Goal: Information Seeking & Learning: Learn about a topic

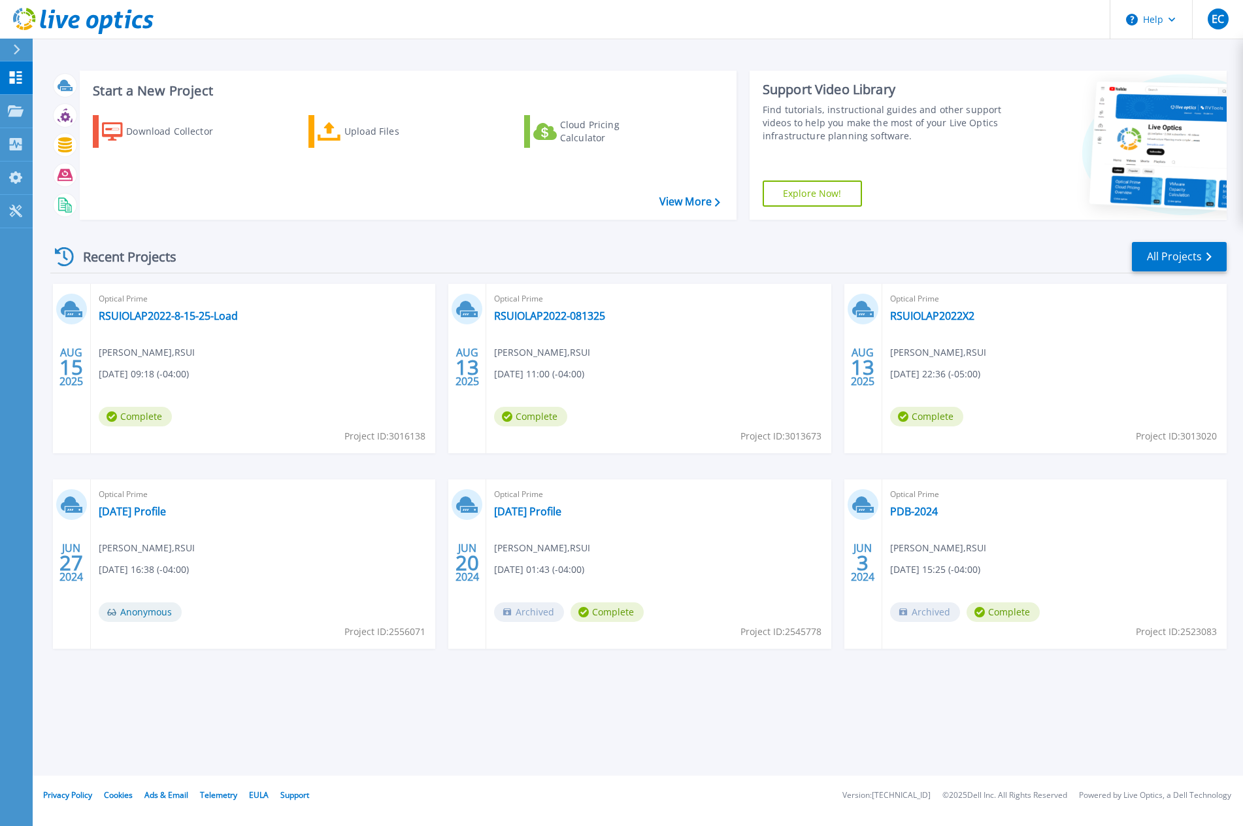
click at [174, 307] on div "Optical Prime RSUIOLAP2022-8-15-25-[PERSON_NAME] , RSUI [DATE] 09:18 (-04:00) C…" at bounding box center [263, 368] width 344 height 169
click at [173, 312] on link "RSUIOLAP2022-8-15-25-Load" at bounding box center [168, 315] width 139 height 13
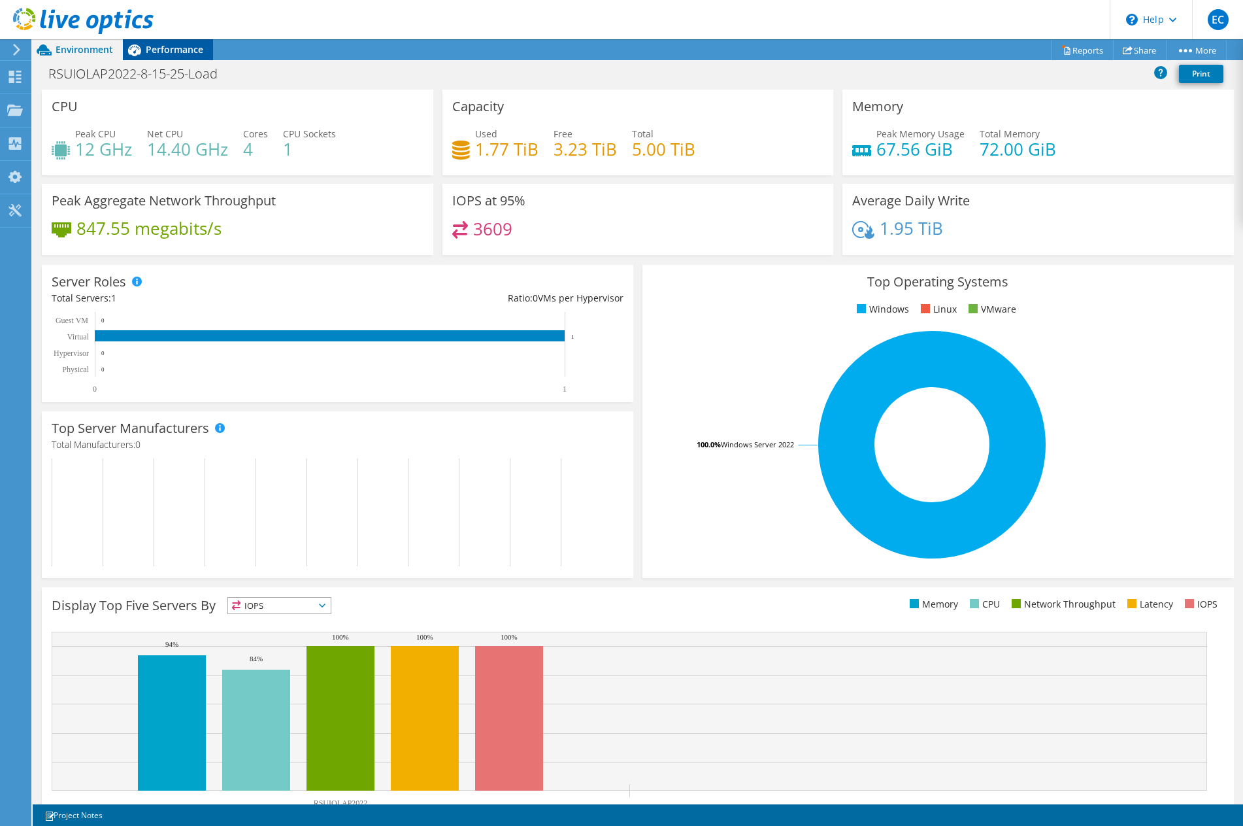
click at [162, 46] on span "Performance" at bounding box center [175, 49] width 58 height 12
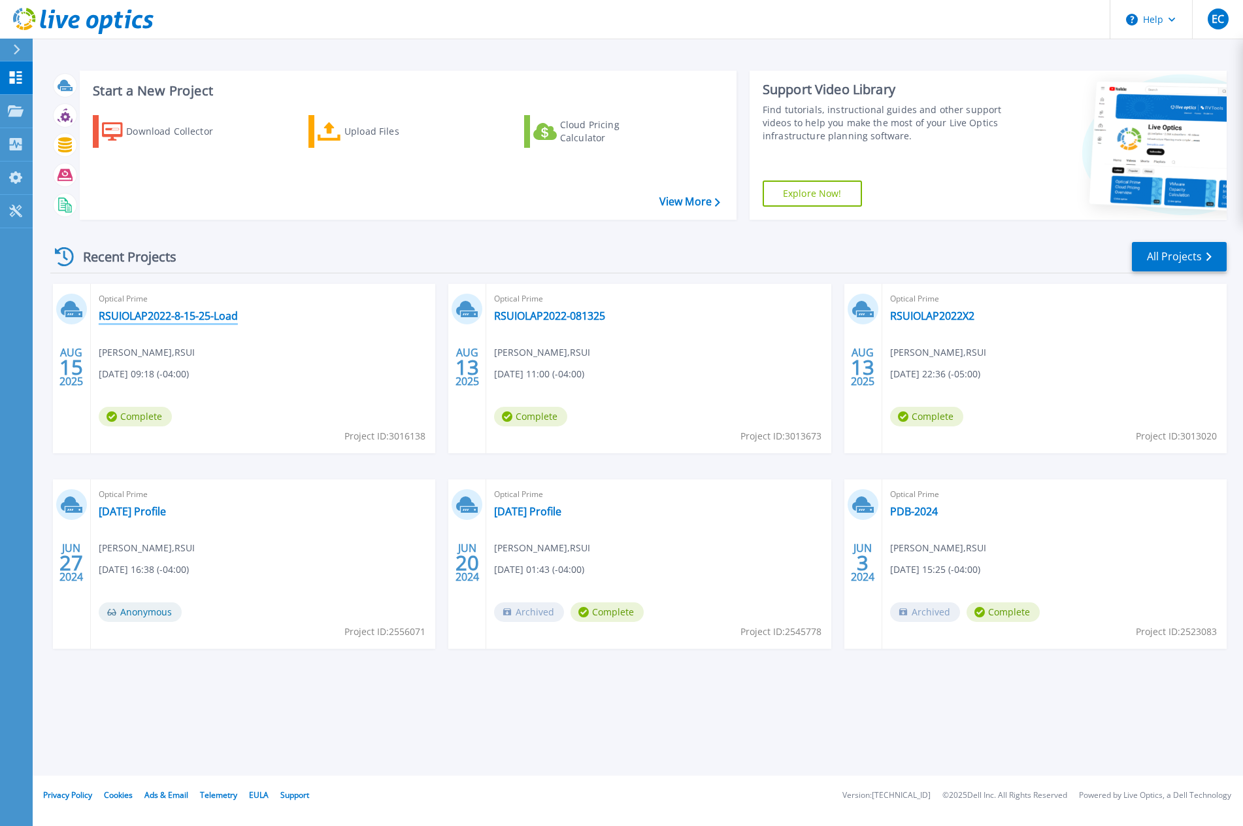
click at [184, 309] on link "RSUIOLAP2022-8-15-25-Load" at bounding box center [168, 315] width 139 height 13
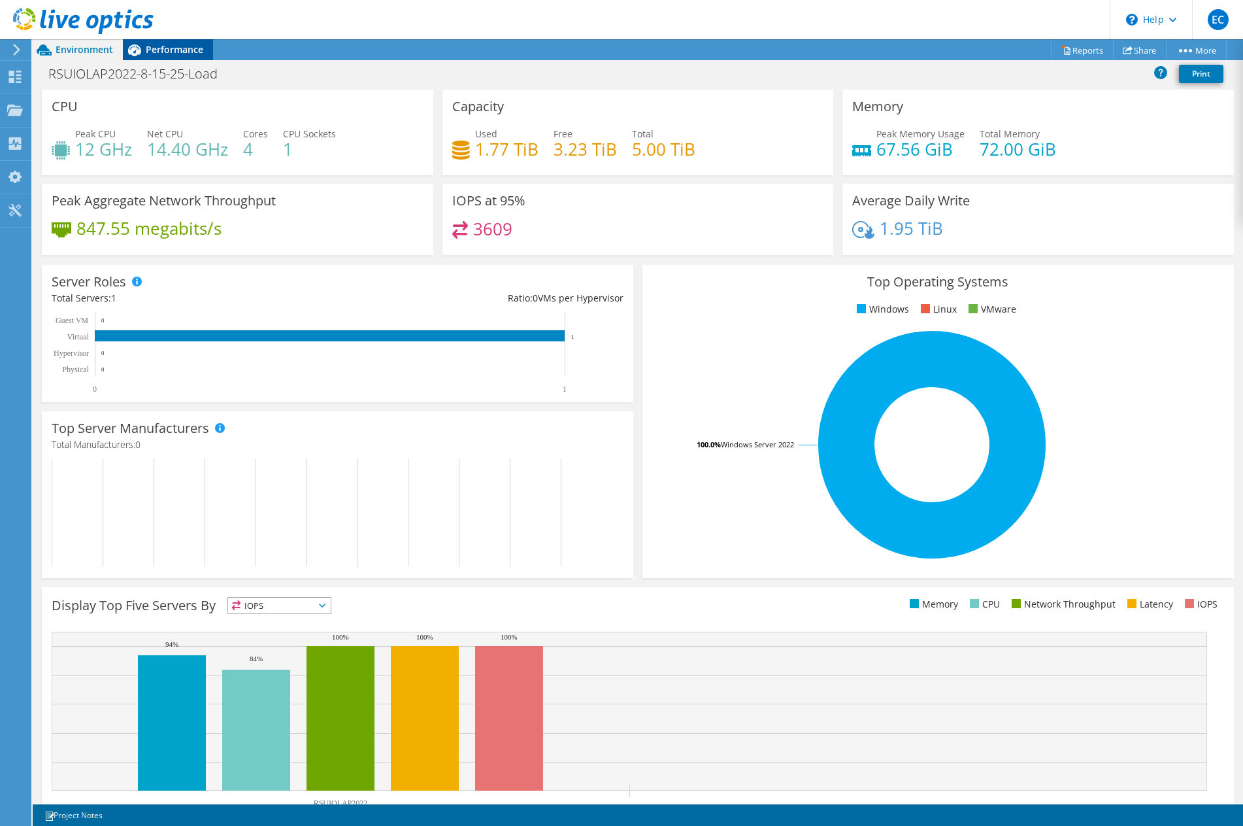
click at [156, 56] on div "Performance" at bounding box center [168, 49] width 90 height 21
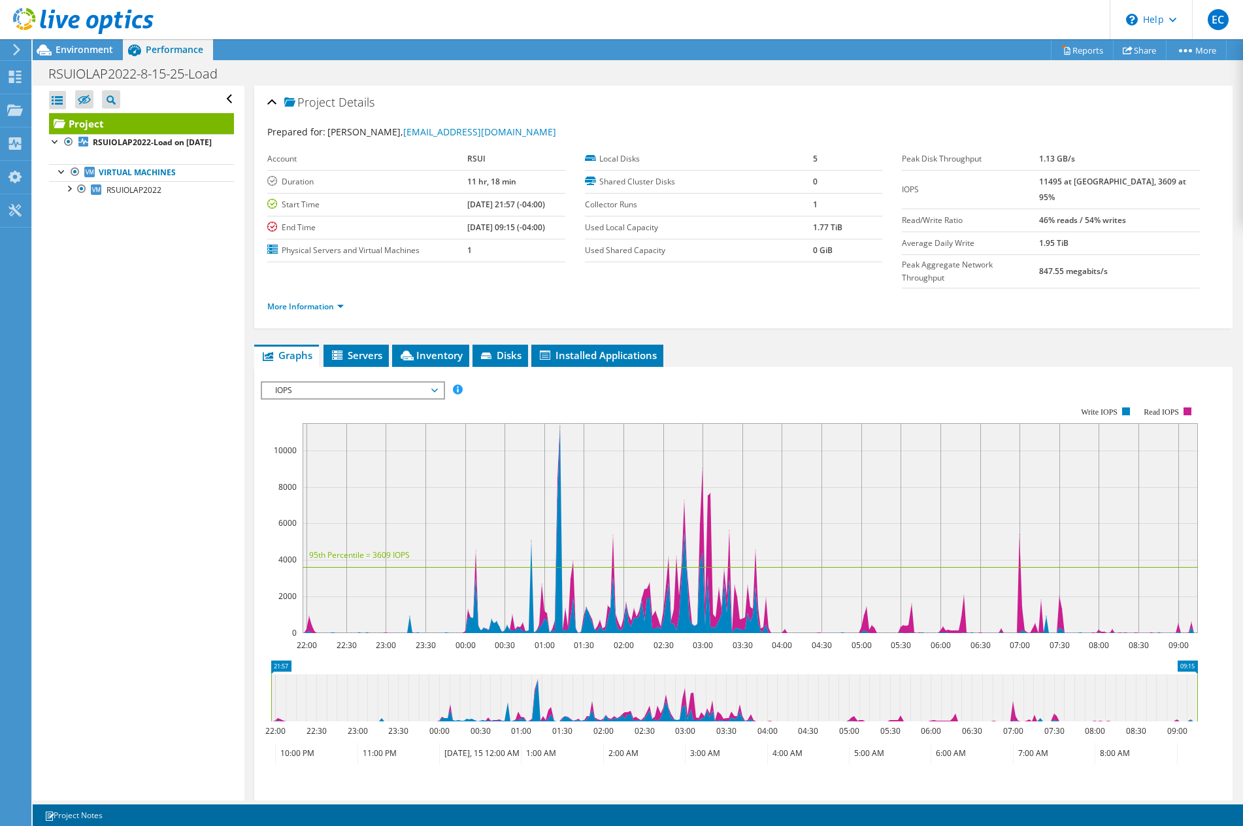
click at [565, 423] on rect at bounding box center [750, 528] width 895 height 210
drag, startPoint x: 522, startPoint y: 486, endPoint x: 593, endPoint y: 524, distance: 80.1
click at [593, 524] on rect at bounding box center [750, 528] width 895 height 210
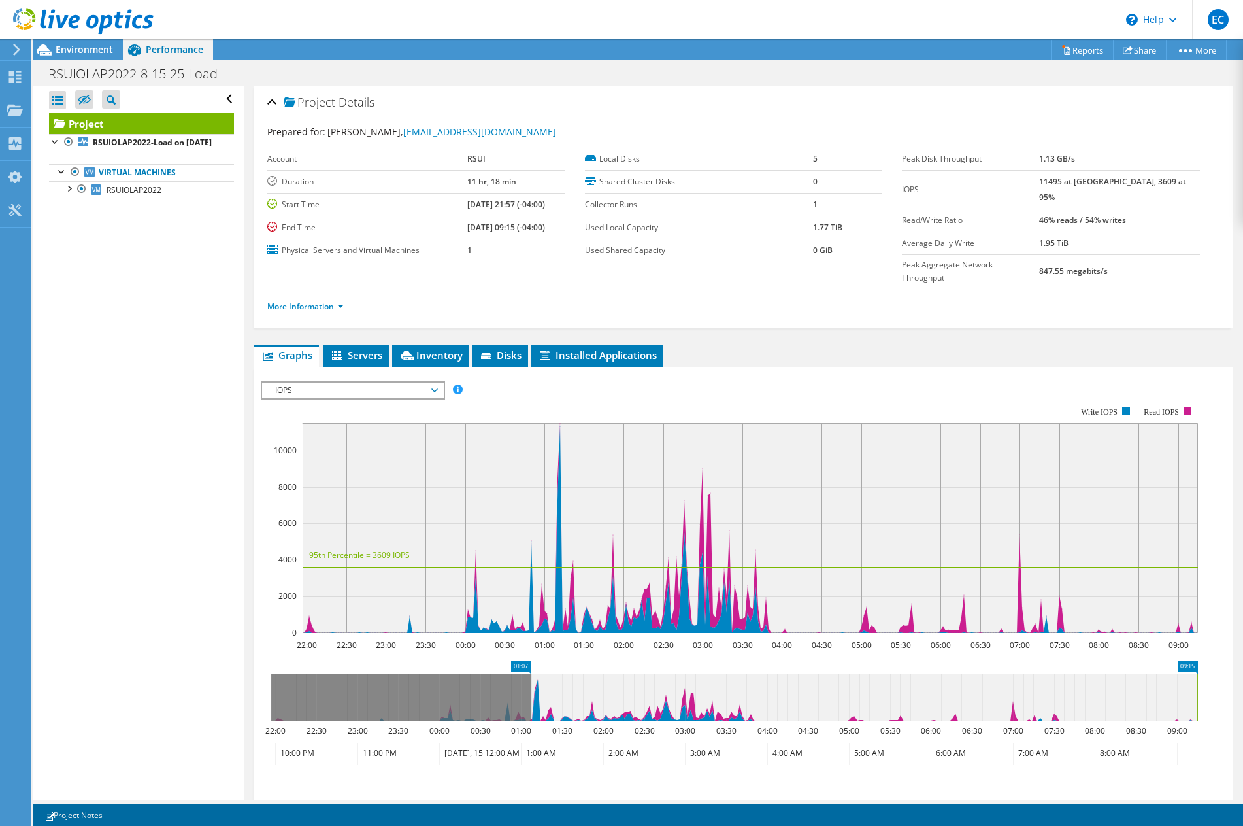
drag, startPoint x: 279, startPoint y: 639, endPoint x: 540, endPoint y: 658, distance: 261.5
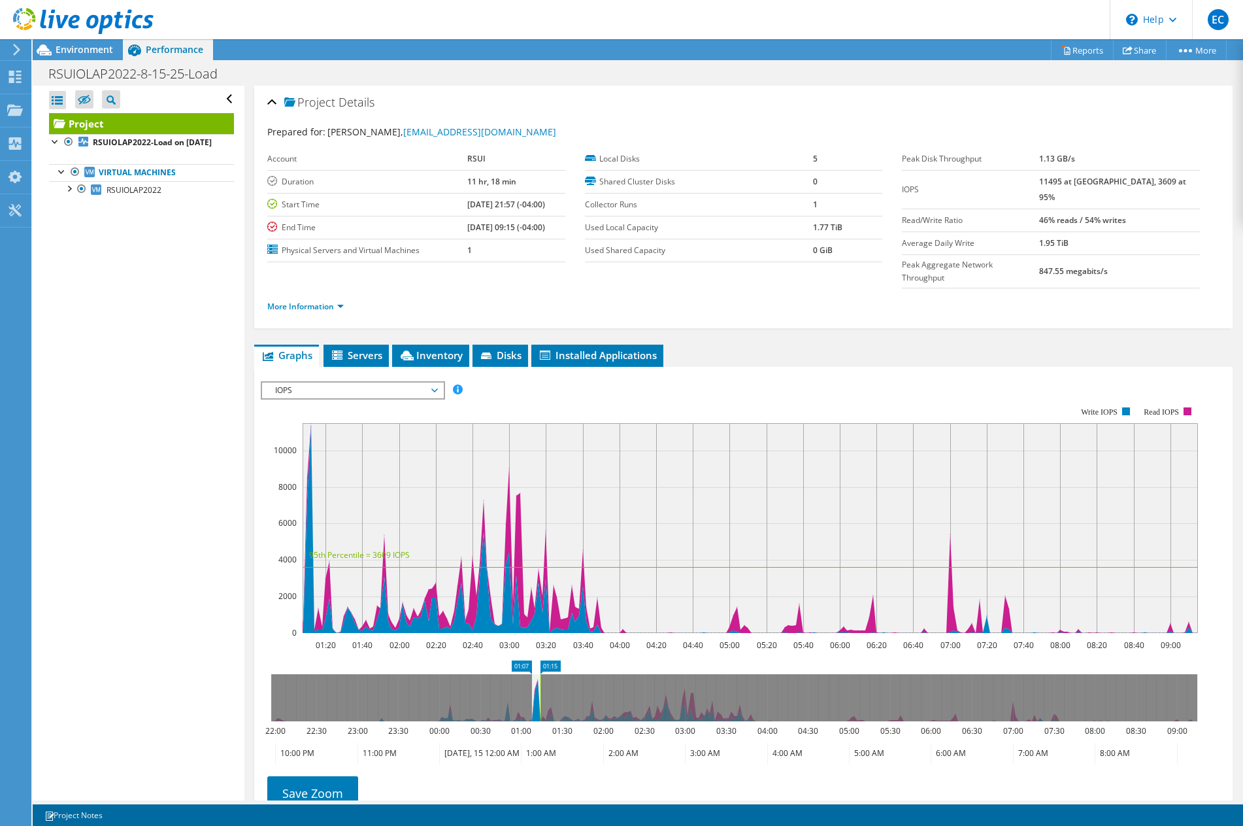
drag, startPoint x: 1191, startPoint y: 638, endPoint x: 534, endPoint y: 638, distance: 656.9
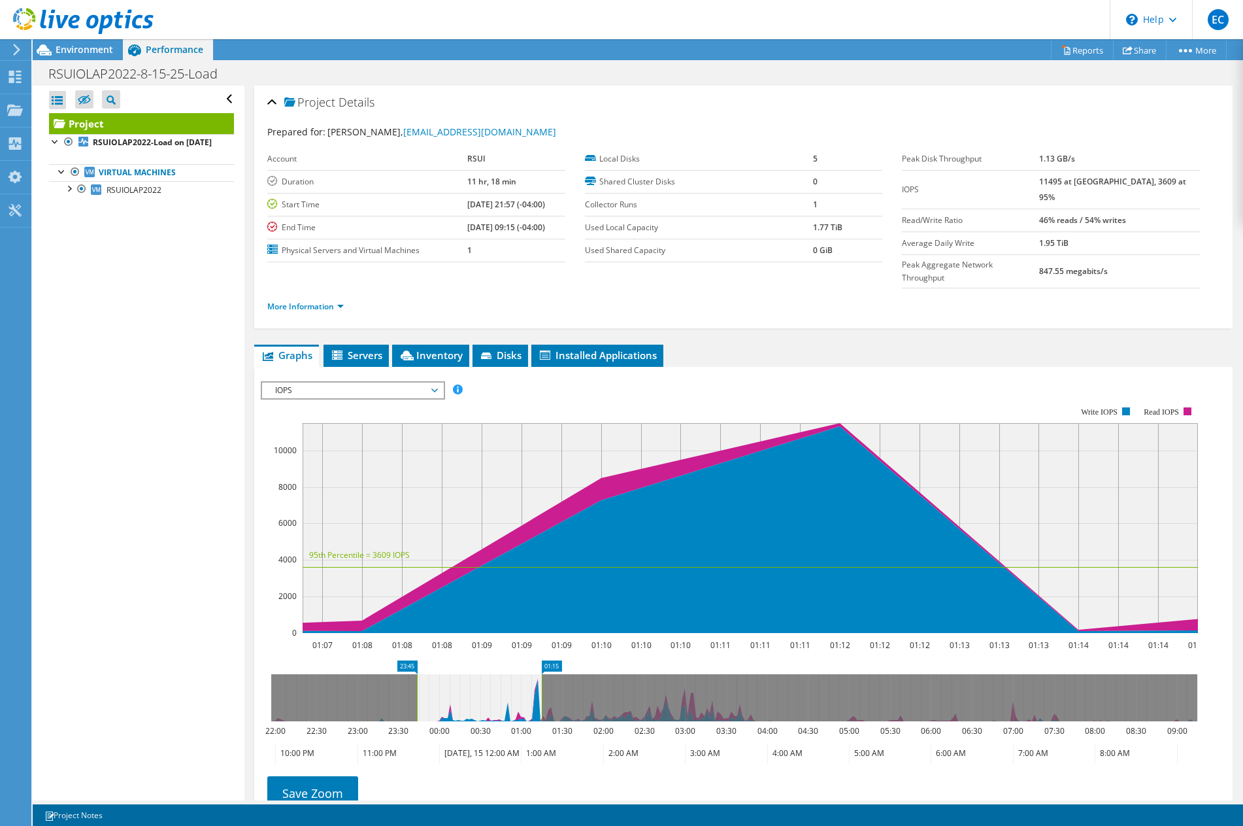
drag, startPoint x: 523, startPoint y: 636, endPoint x: 409, endPoint y: 644, distance: 114.7
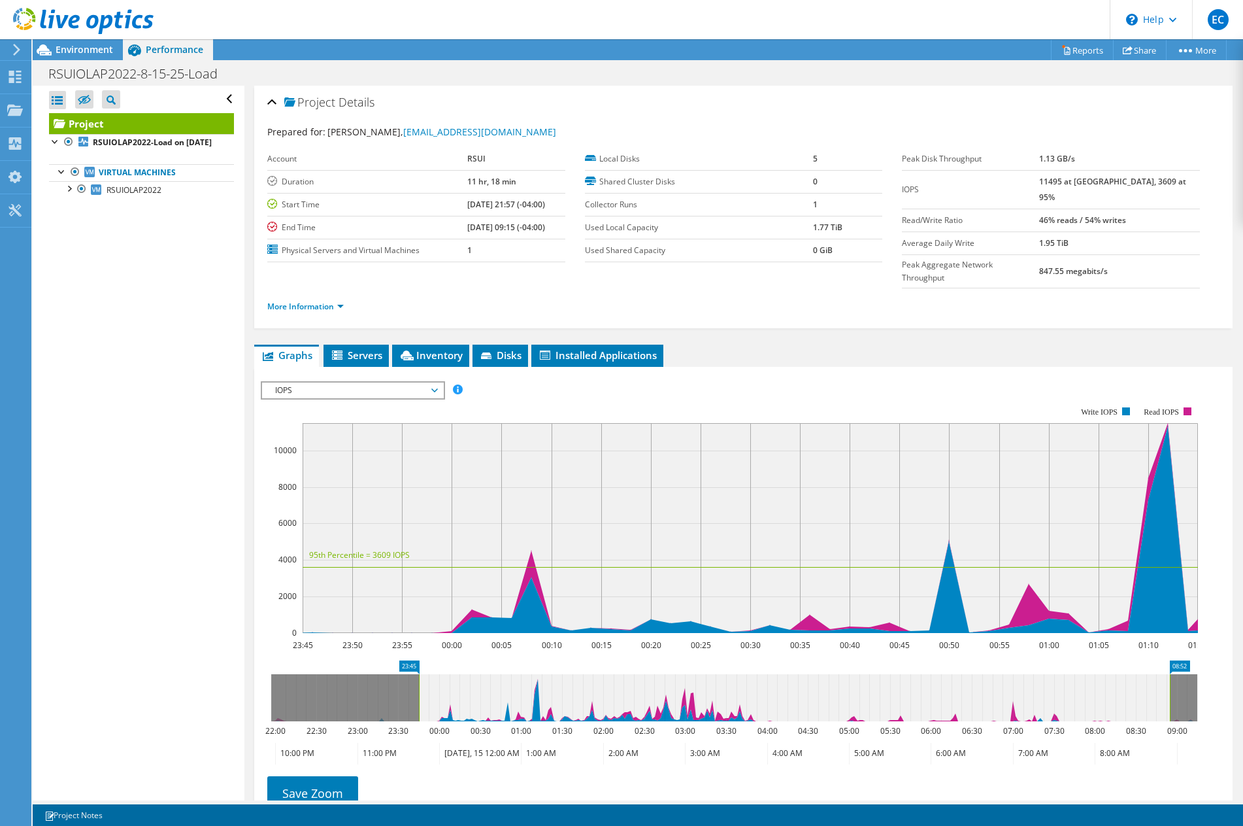
drag, startPoint x: 550, startPoint y: 641, endPoint x: 1180, endPoint y: 646, distance: 629.5
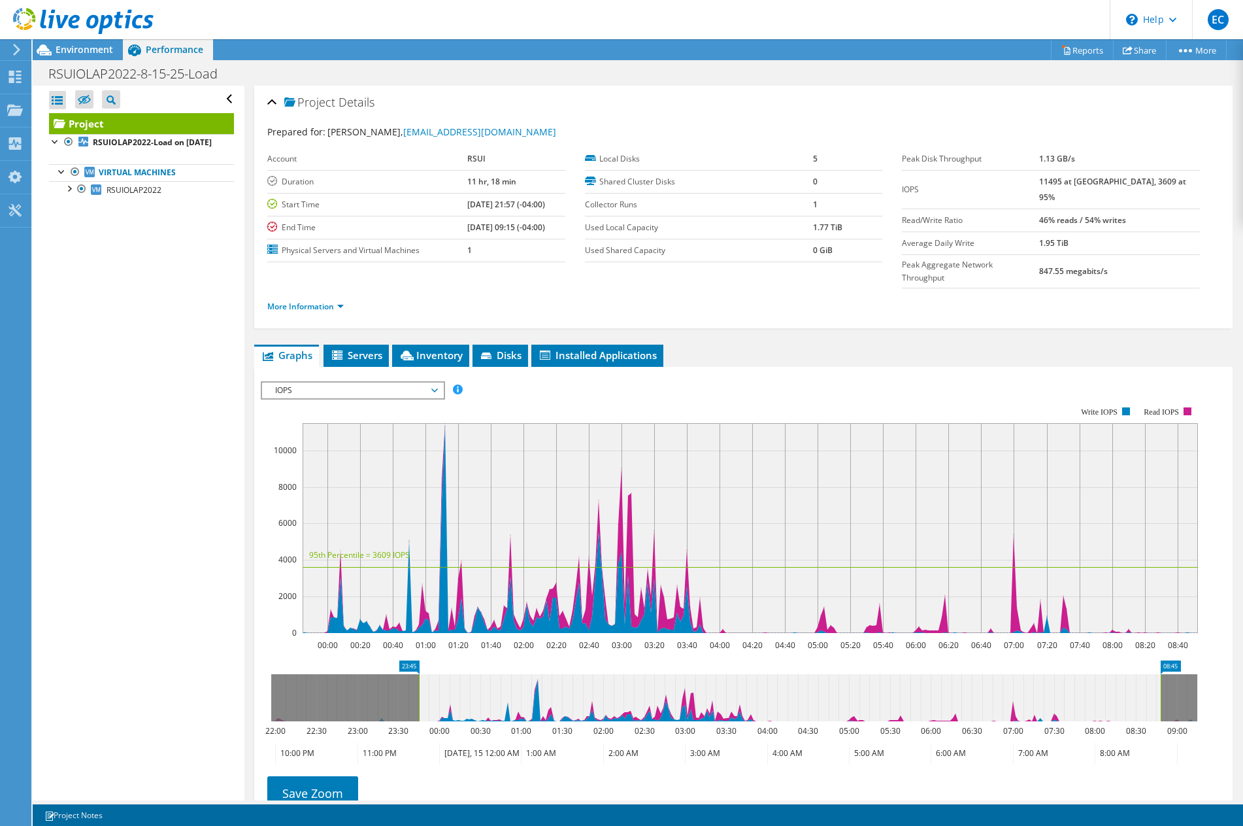
drag, startPoint x: 1180, startPoint y: 646, endPoint x: 1172, endPoint y: 646, distance: 7.9
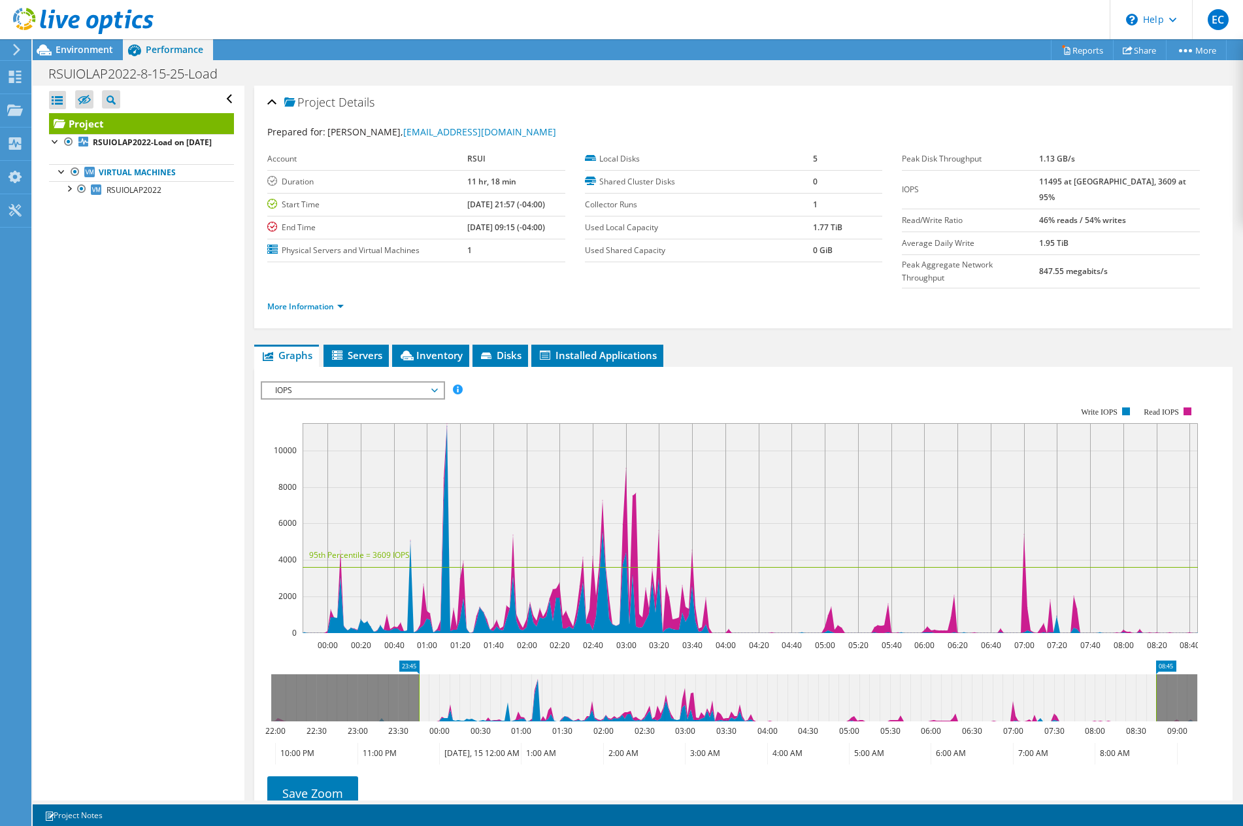
click at [431, 382] on span "IOPS" at bounding box center [353, 390] width 168 height 16
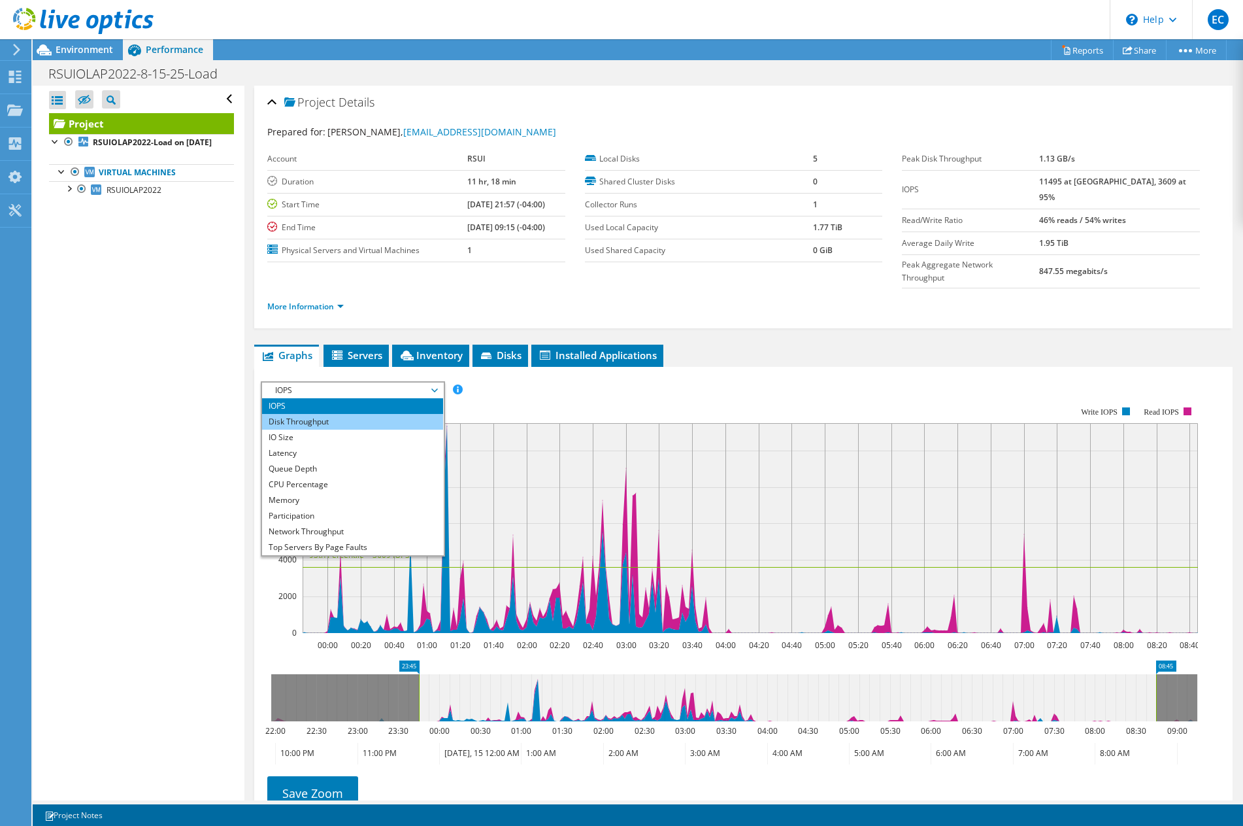
click at [424, 414] on li "Disk Throughput" at bounding box center [352, 422] width 181 height 16
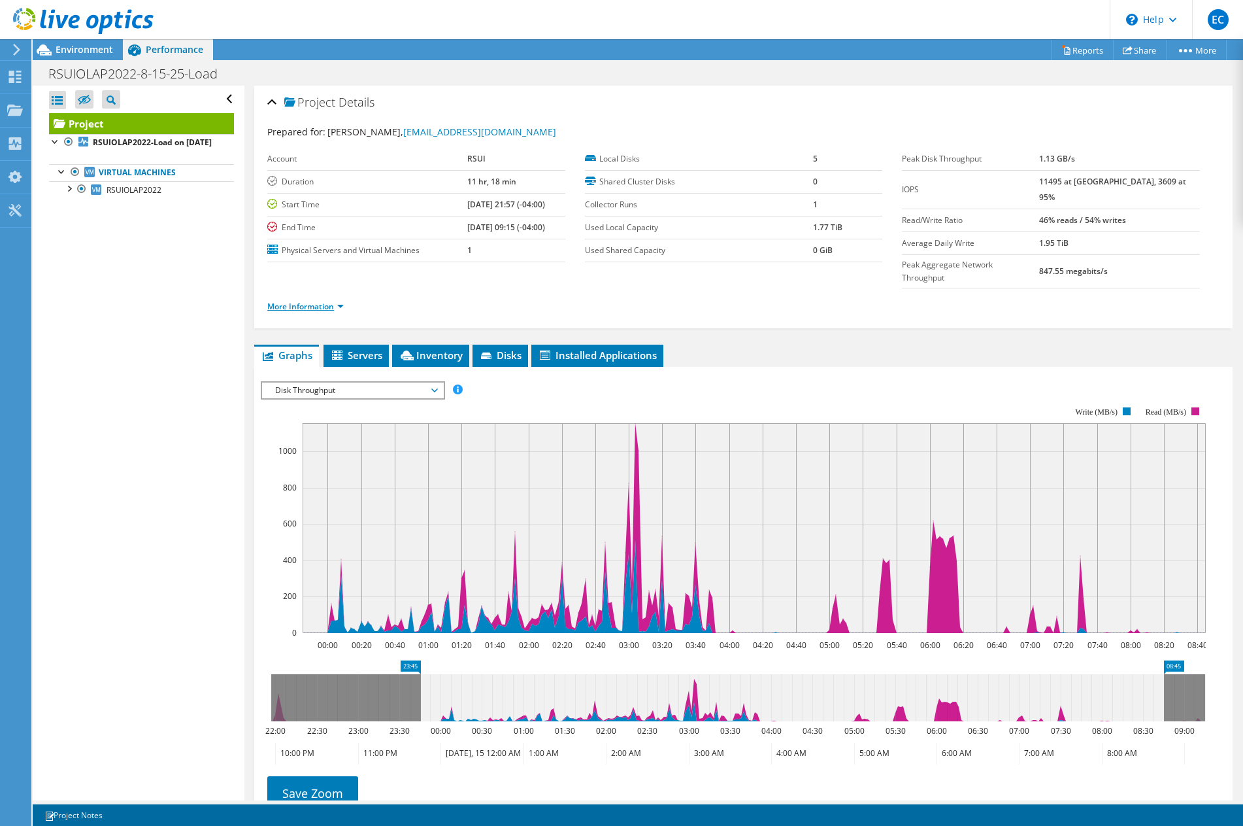
click at [334, 301] on link "More Information" at bounding box center [305, 306] width 76 height 11
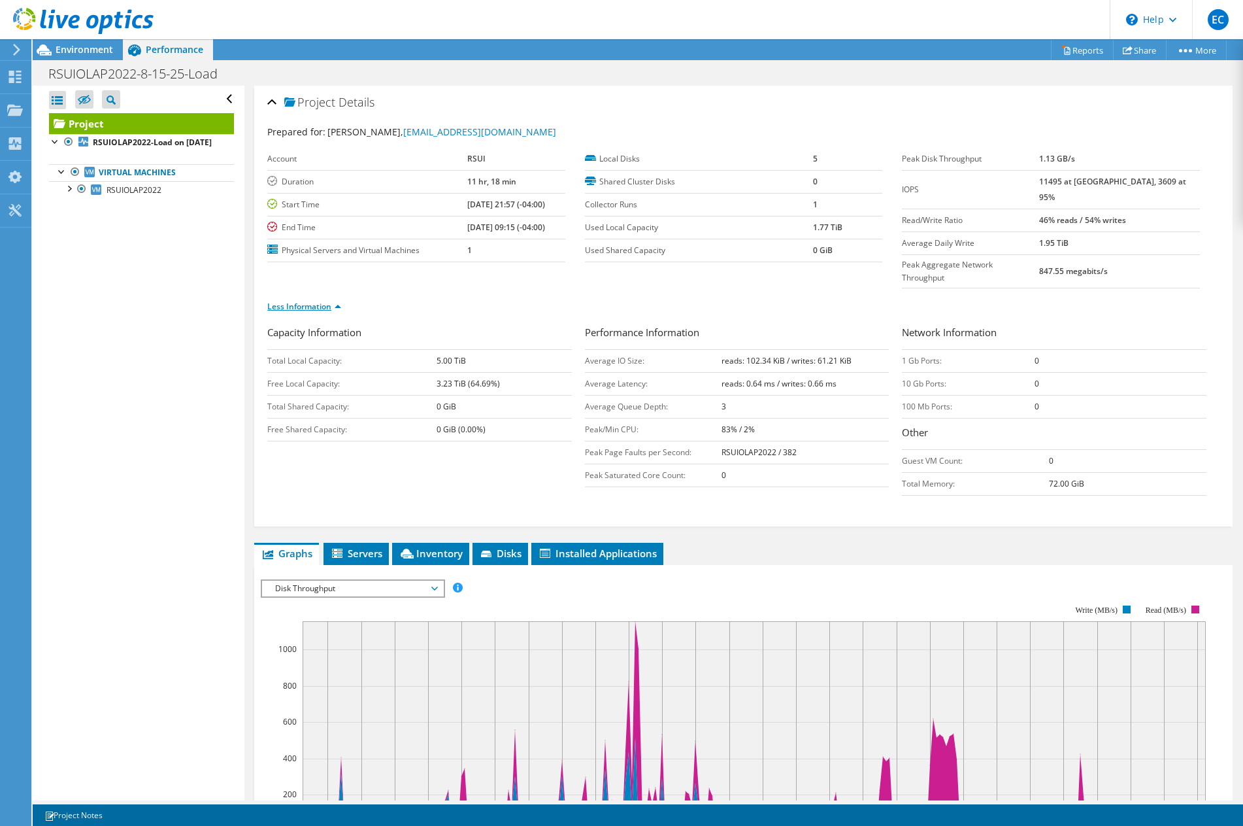
click at [338, 301] on link "Less Information" at bounding box center [304, 306] width 74 height 11
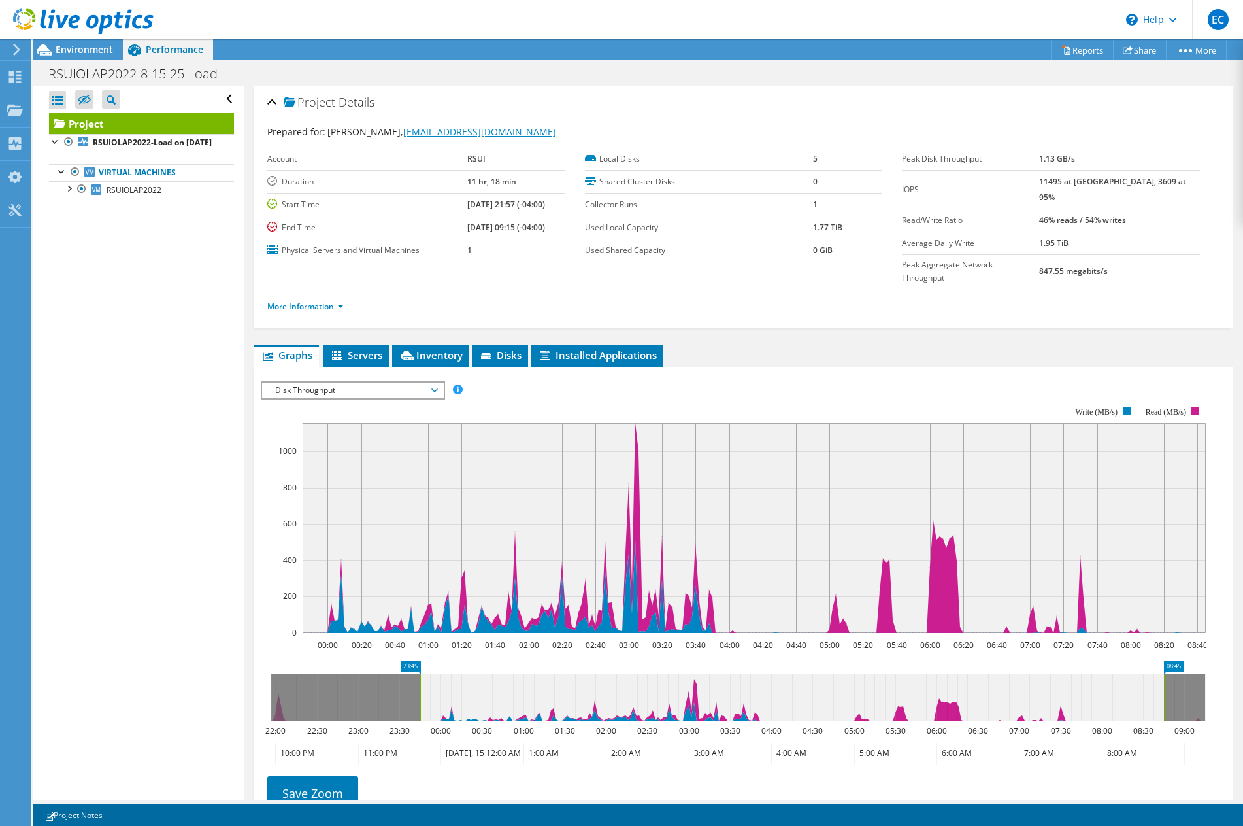
click at [404, 131] on link "[EMAIL_ADDRESS][DOMAIN_NAME]" at bounding box center [479, 132] width 153 height 12
click at [188, 364] on div "Open All Close All Hide Excluded Nodes Project Tree Filter" at bounding box center [138, 443] width 211 height 714
drag, startPoint x: 1206, startPoint y: 628, endPoint x: 886, endPoint y: 583, distance: 323.4
drag, startPoint x: 886, startPoint y: 583, endPoint x: 827, endPoint y: 589, distance: 59.1
click at [430, 382] on span "Disk Throughput" at bounding box center [353, 390] width 168 height 16
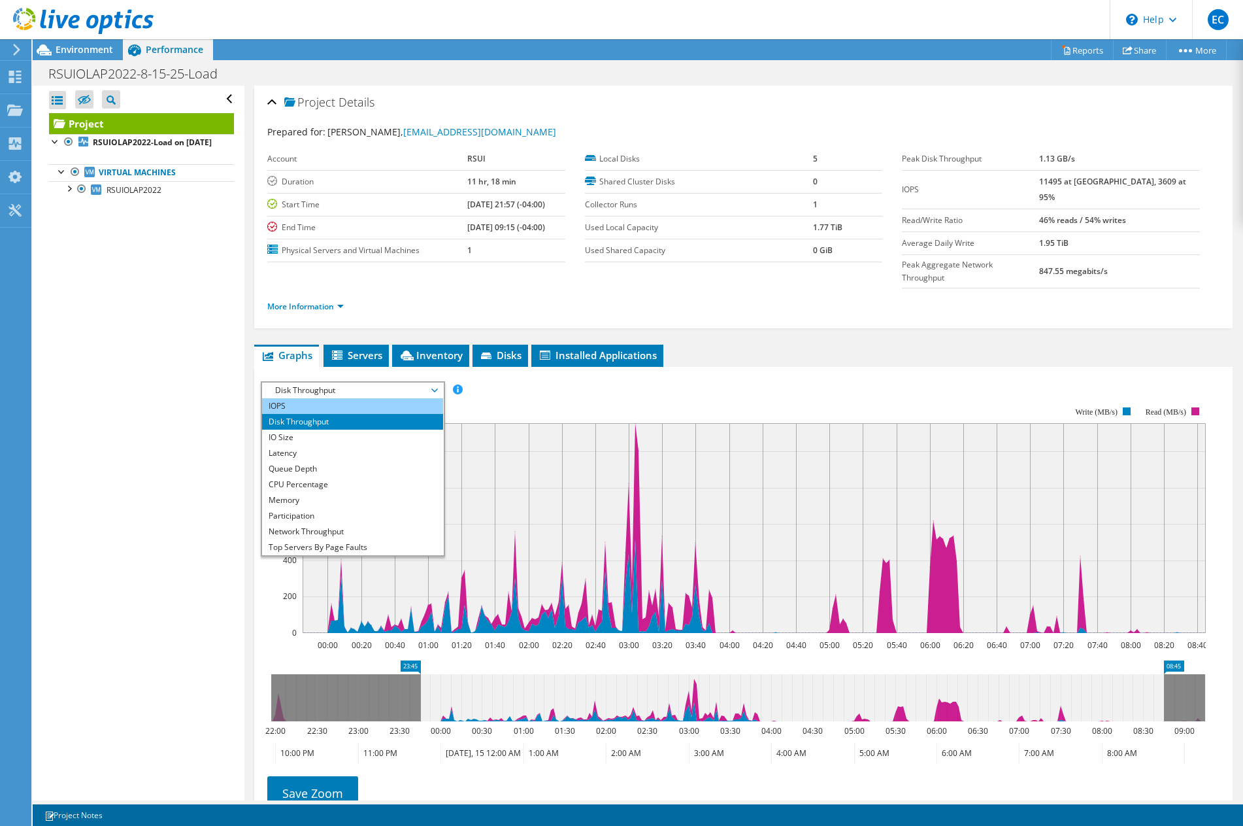
click at [405, 398] on li "IOPS" at bounding box center [352, 406] width 181 height 16
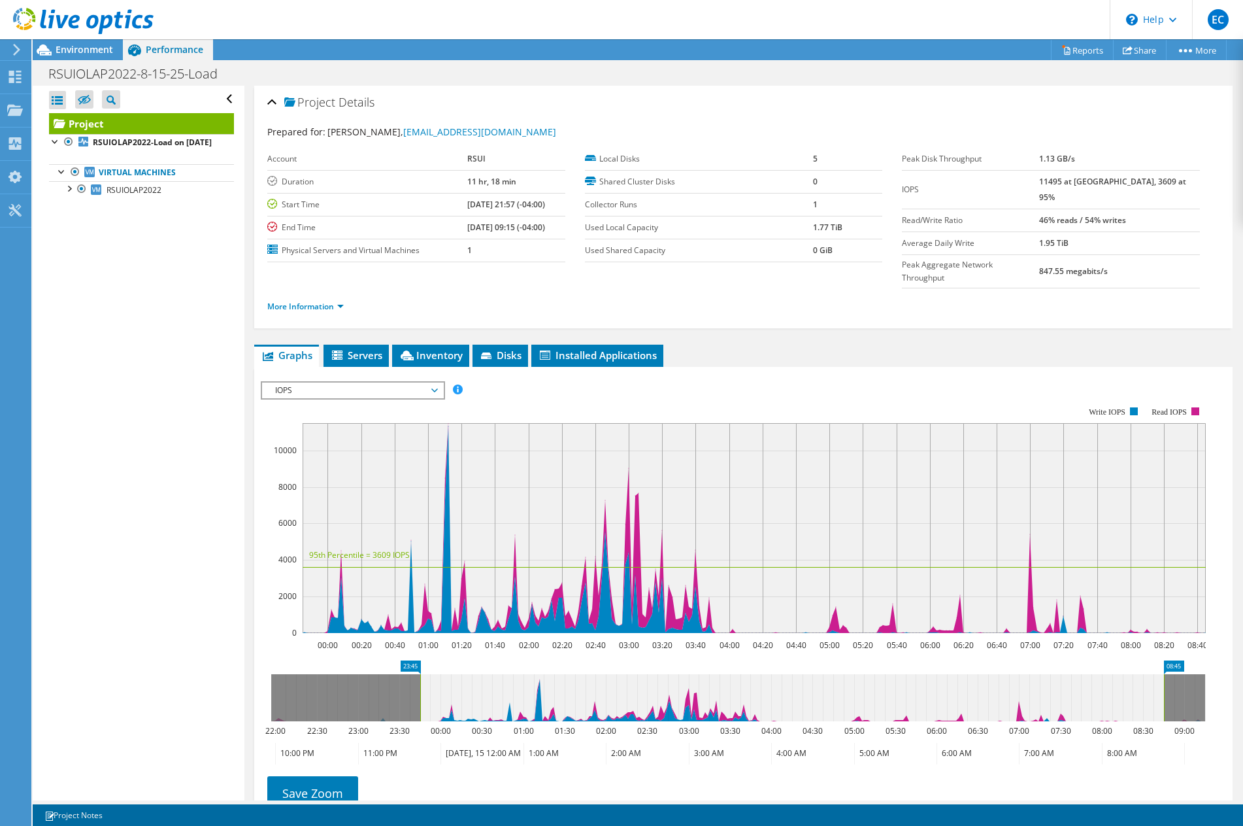
click at [431, 382] on span "IOPS" at bounding box center [353, 390] width 168 height 16
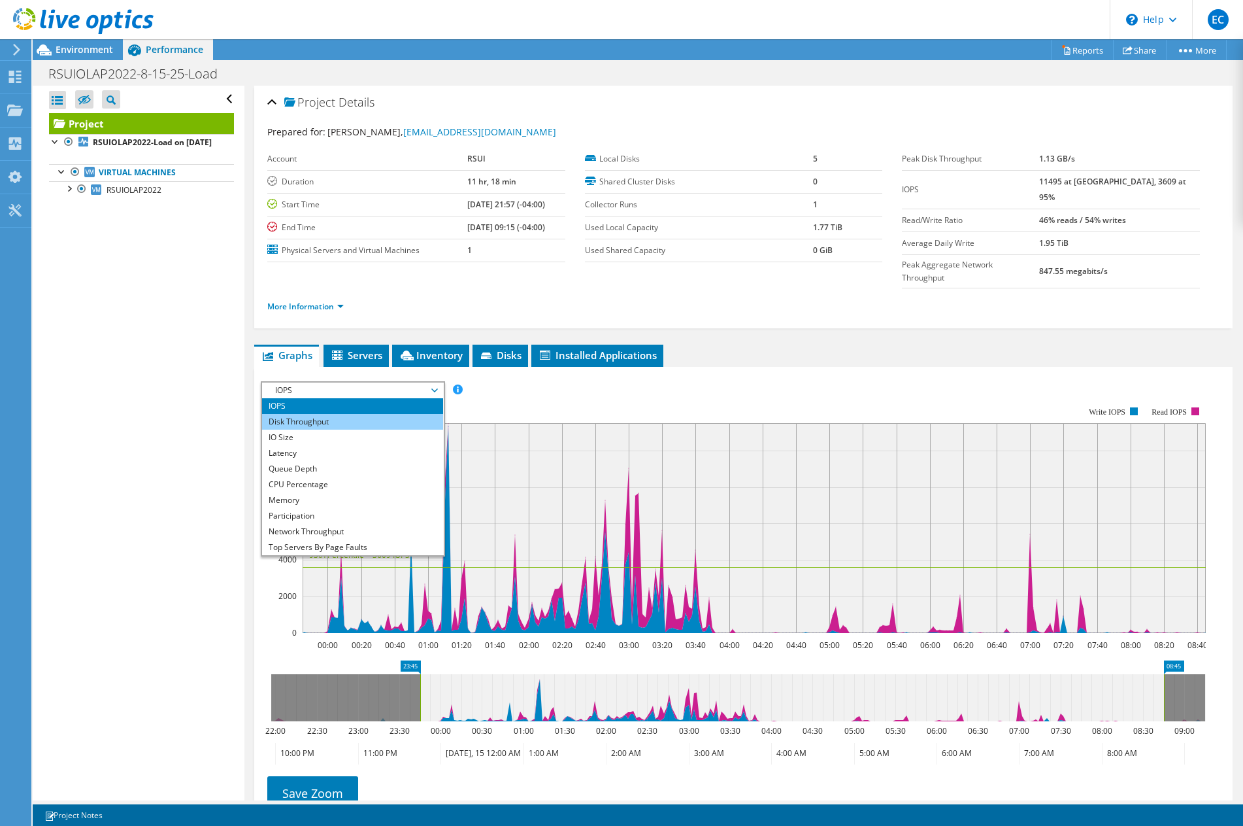
click at [422, 414] on li "Disk Throughput" at bounding box center [352, 422] width 181 height 16
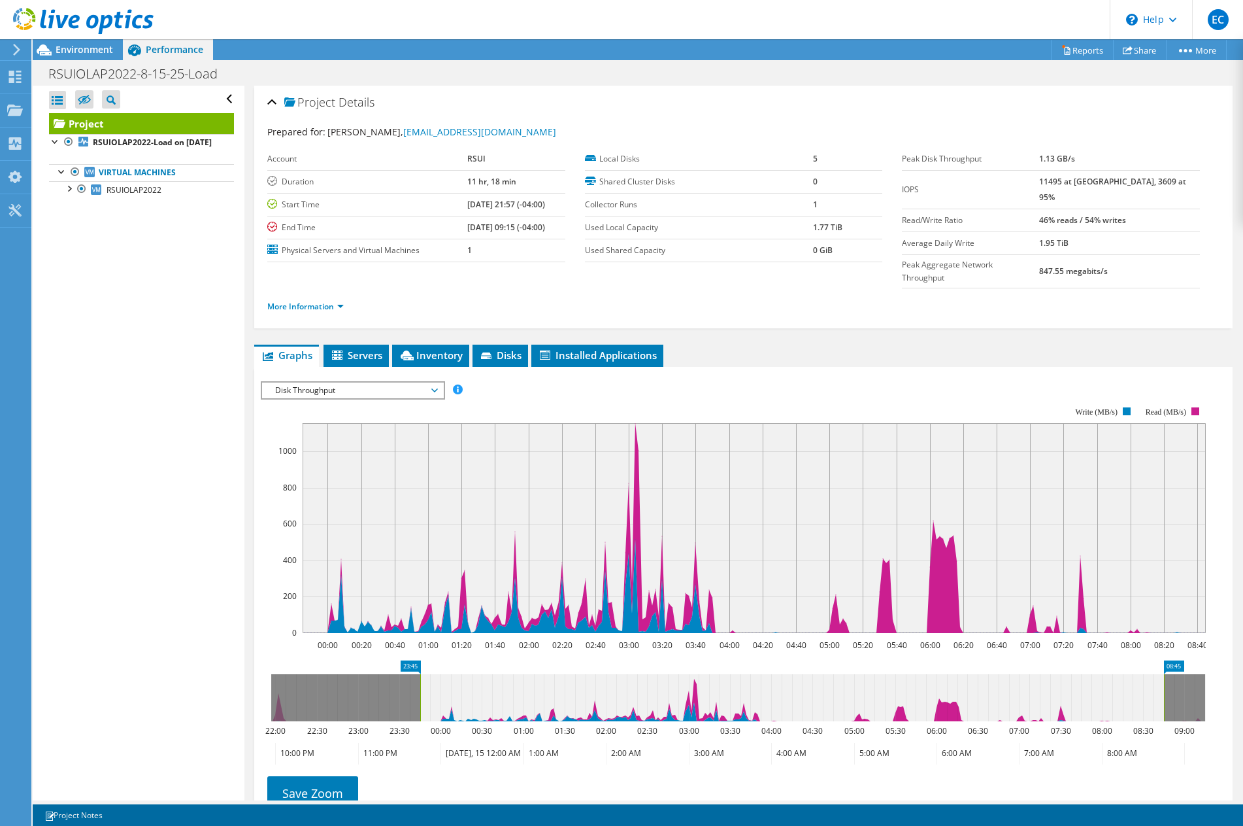
click at [439, 382] on span "Disk Throughput" at bounding box center [352, 390] width 181 height 16
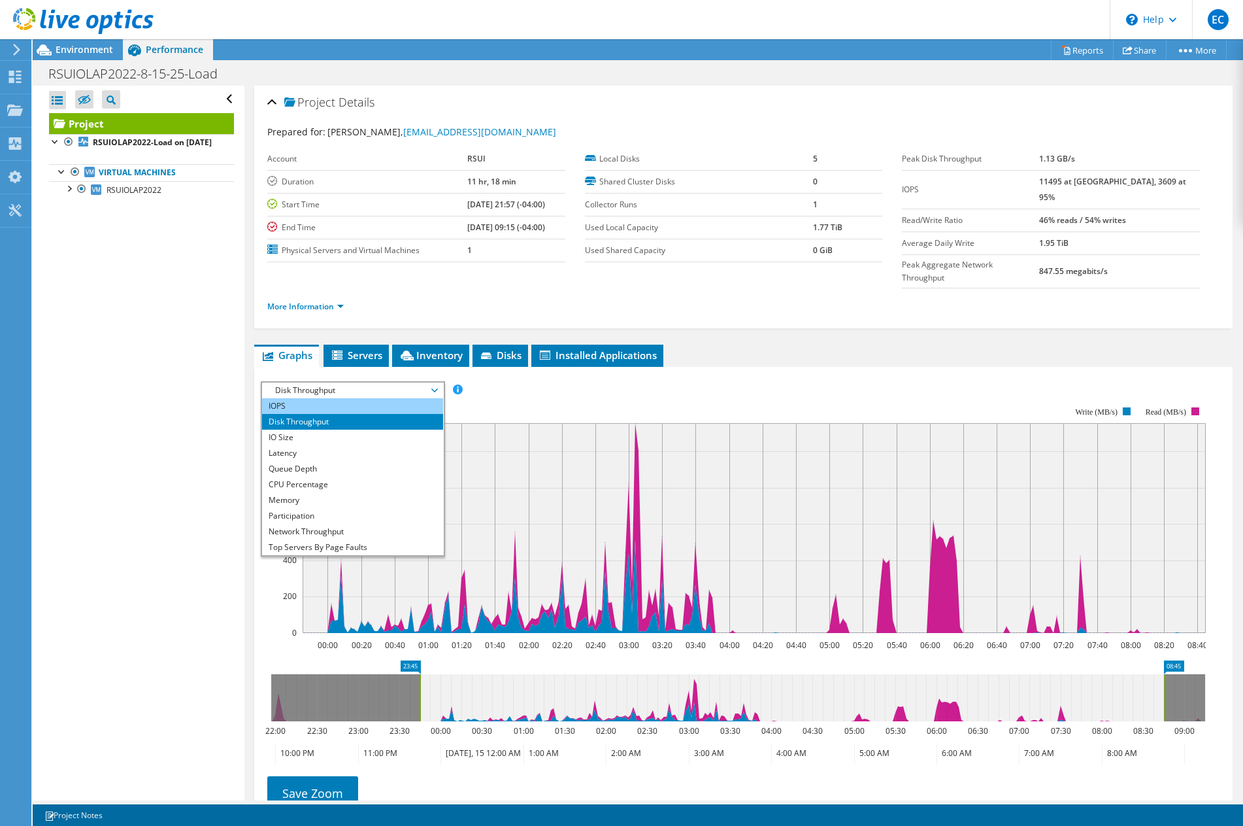
click at [427, 398] on li "IOPS" at bounding box center [352, 406] width 181 height 16
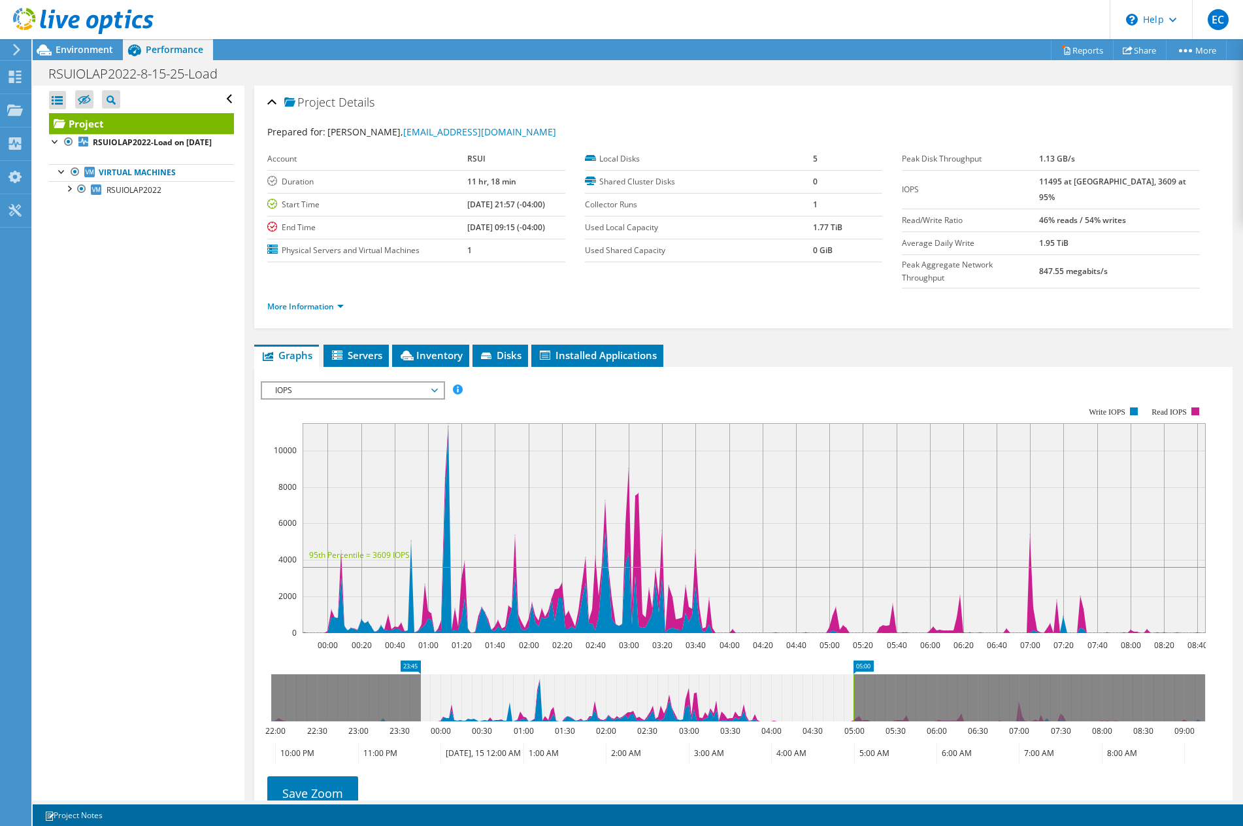
drag, startPoint x: 1171, startPoint y: 637, endPoint x: 863, endPoint y: 635, distance: 308.5
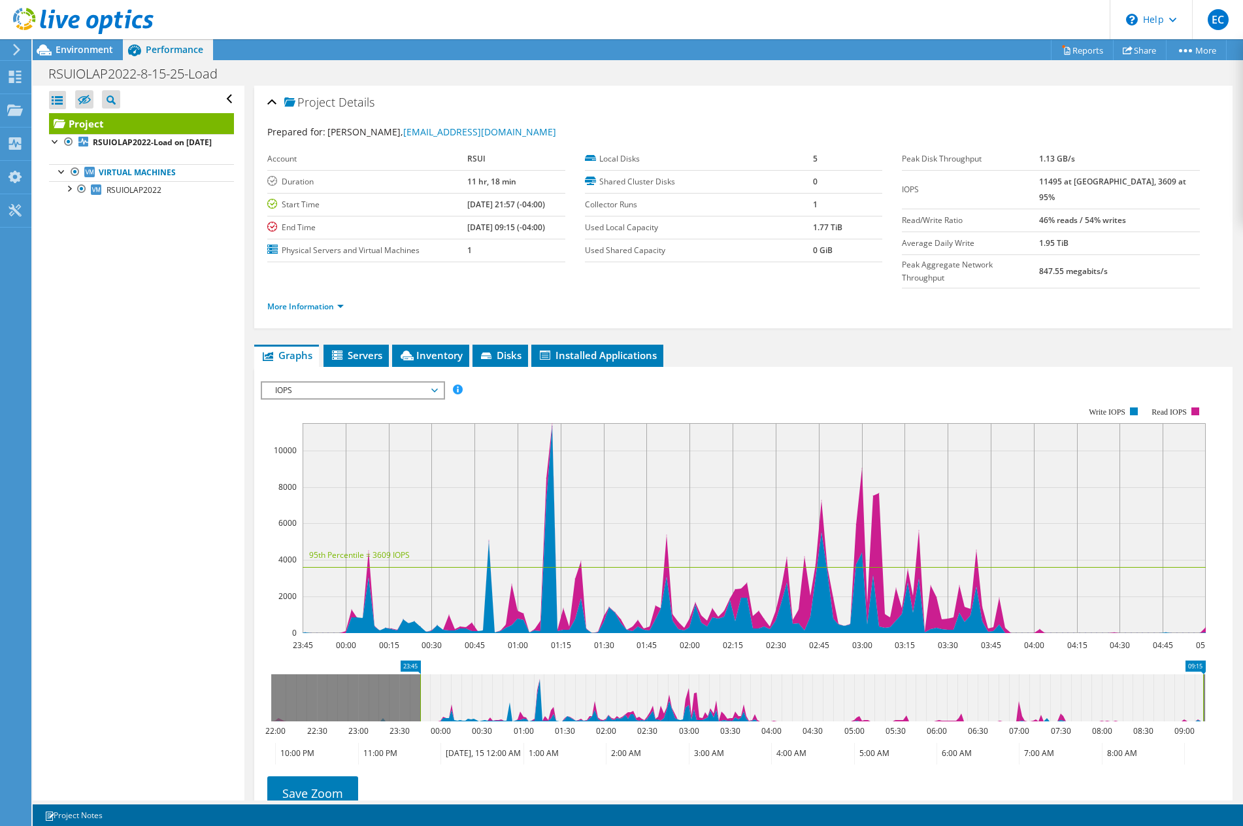
drag, startPoint x: 864, startPoint y: 635, endPoint x: 1192, endPoint y: 652, distance: 327.9
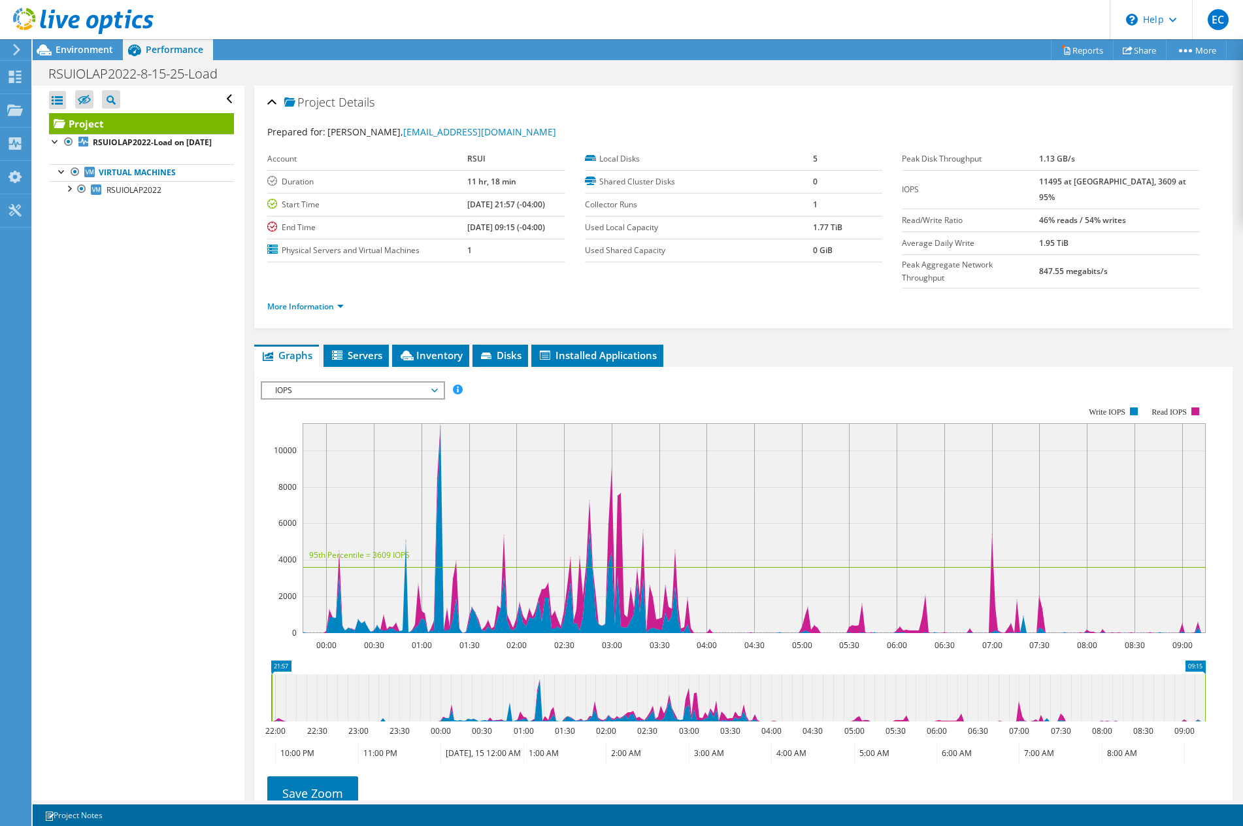
drag, startPoint x: 388, startPoint y: 641, endPoint x: 267, endPoint y: 641, distance: 120.9
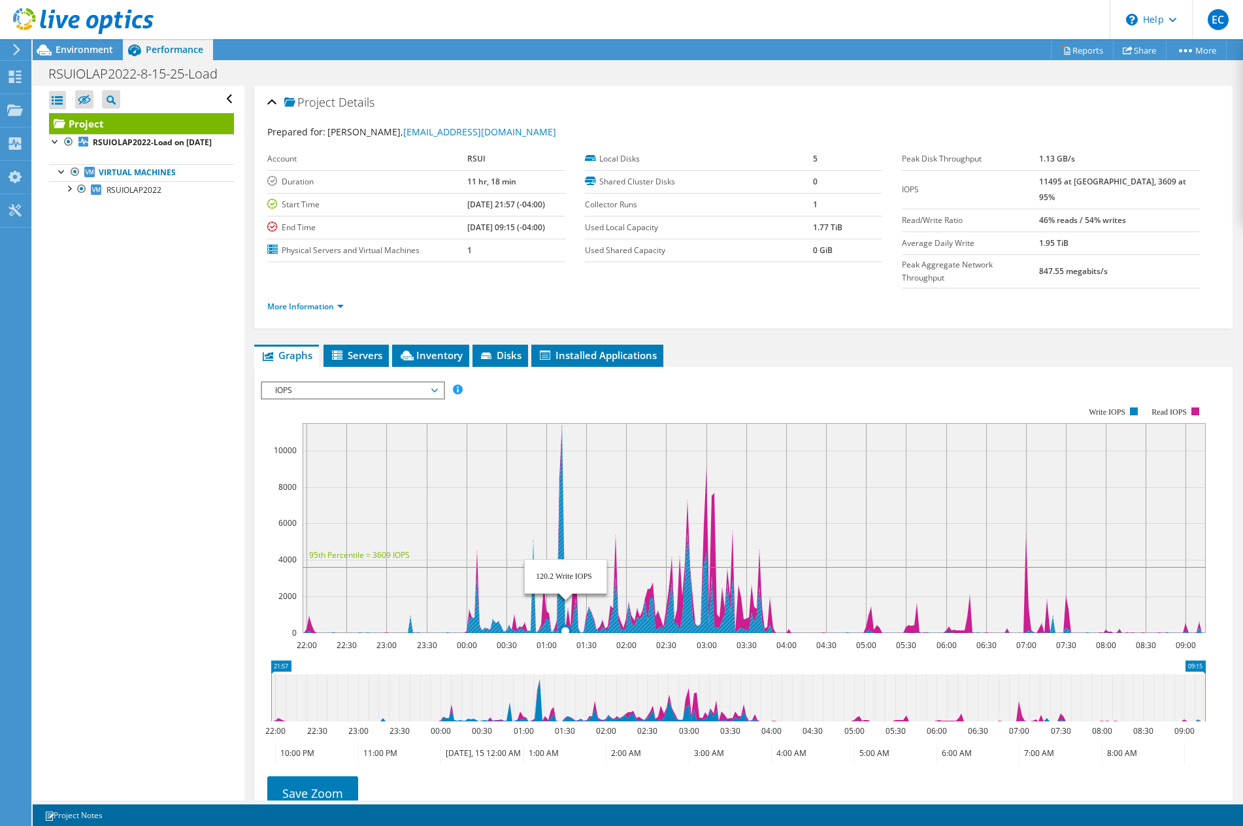
drag, startPoint x: 558, startPoint y: 551, endPoint x: 565, endPoint y: 555, distance: 8.2
click at [565, 555] on rect at bounding box center [754, 528] width 903 height 210
click at [195, 456] on div "Open All Close All Hide Excluded Nodes Project Tree Filter" at bounding box center [138, 443] width 211 height 714
click at [204, 448] on div "Open All Close All Hide Excluded Nodes Project Tree Filter" at bounding box center [138, 443] width 211 height 714
click at [1159, 295] on div "More Information" at bounding box center [743, 306] width 952 height 37
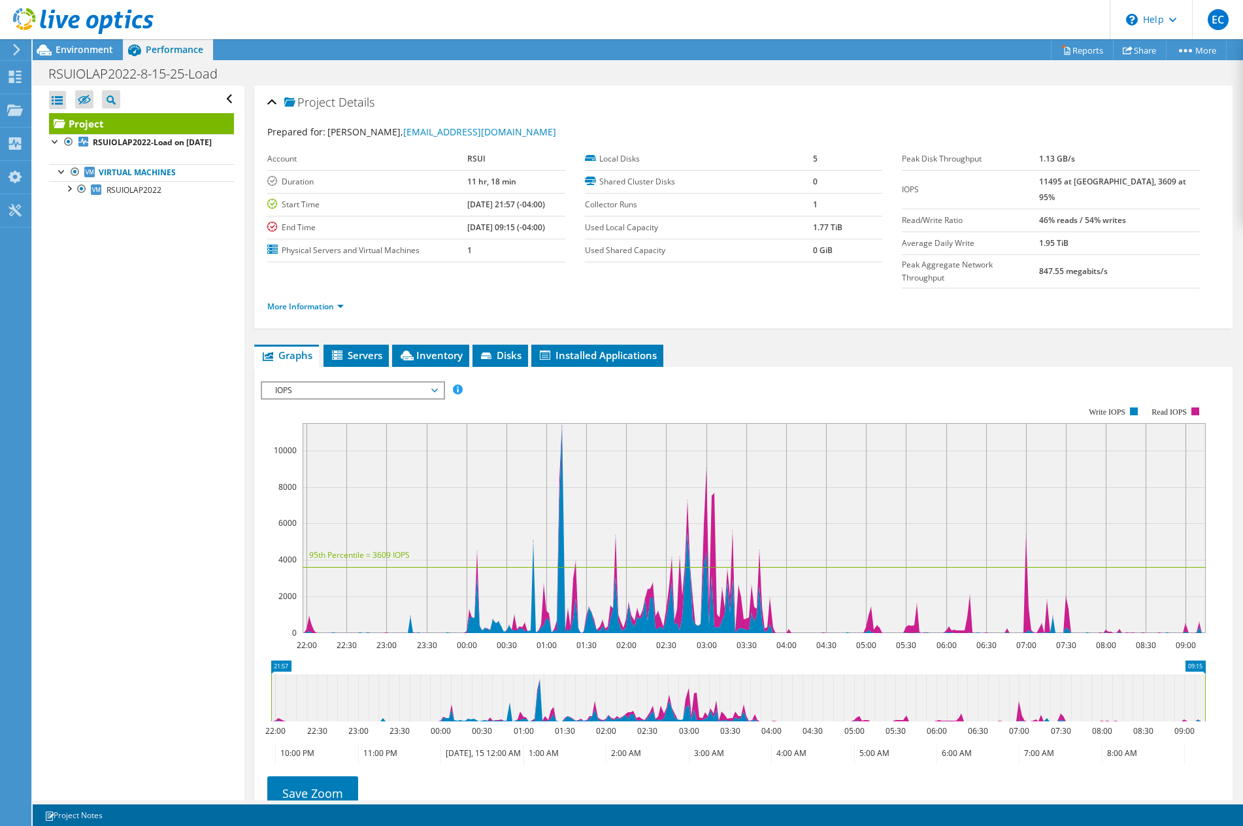
click at [277, 682] on icon at bounding box center [738, 697] width 934 height 47
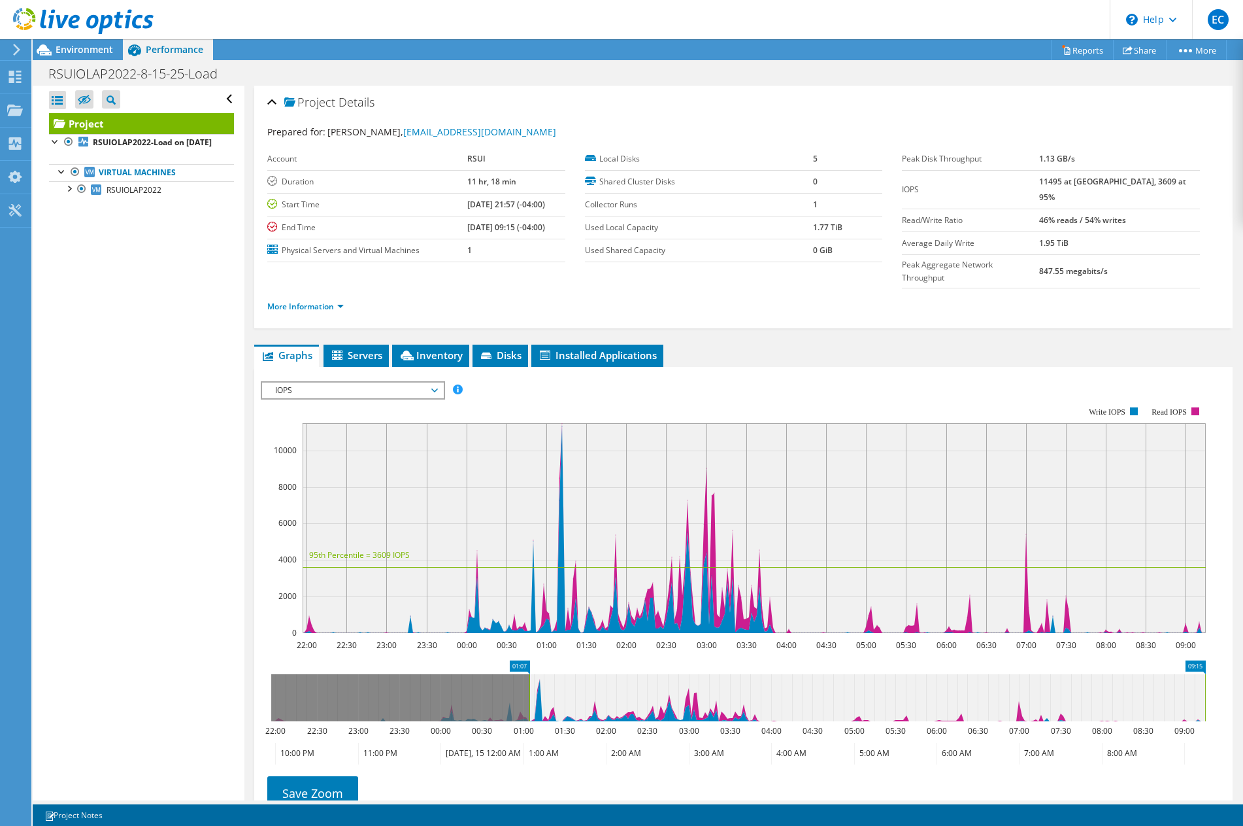
drag, startPoint x: 270, startPoint y: 673, endPoint x: 527, endPoint y: 682, distance: 257.7
click at [527, 682] on rect at bounding box center [529, 697] width 5 height 47
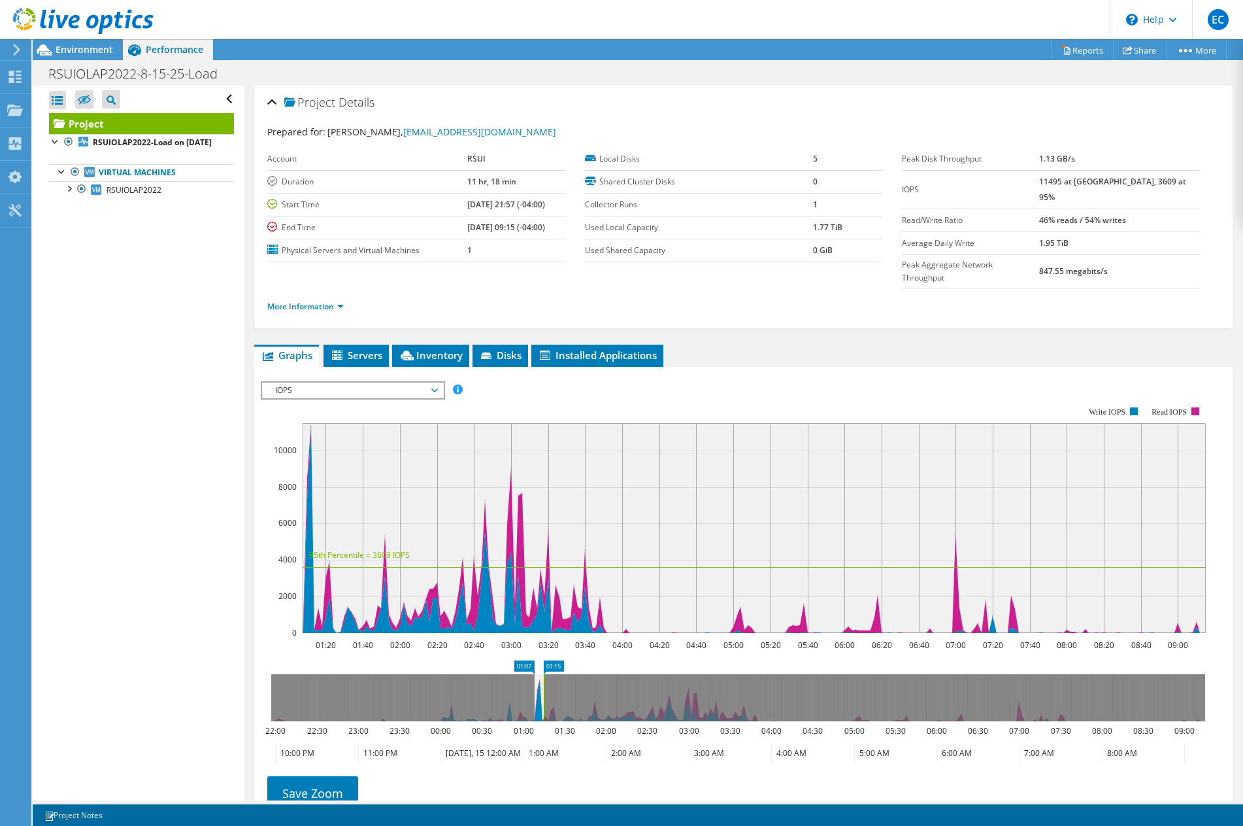
drag, startPoint x: 1205, startPoint y: 665, endPoint x: 543, endPoint y: 666, distance: 661.5
click at [543, 674] on rect at bounding box center [543, 697] width 5 height 47
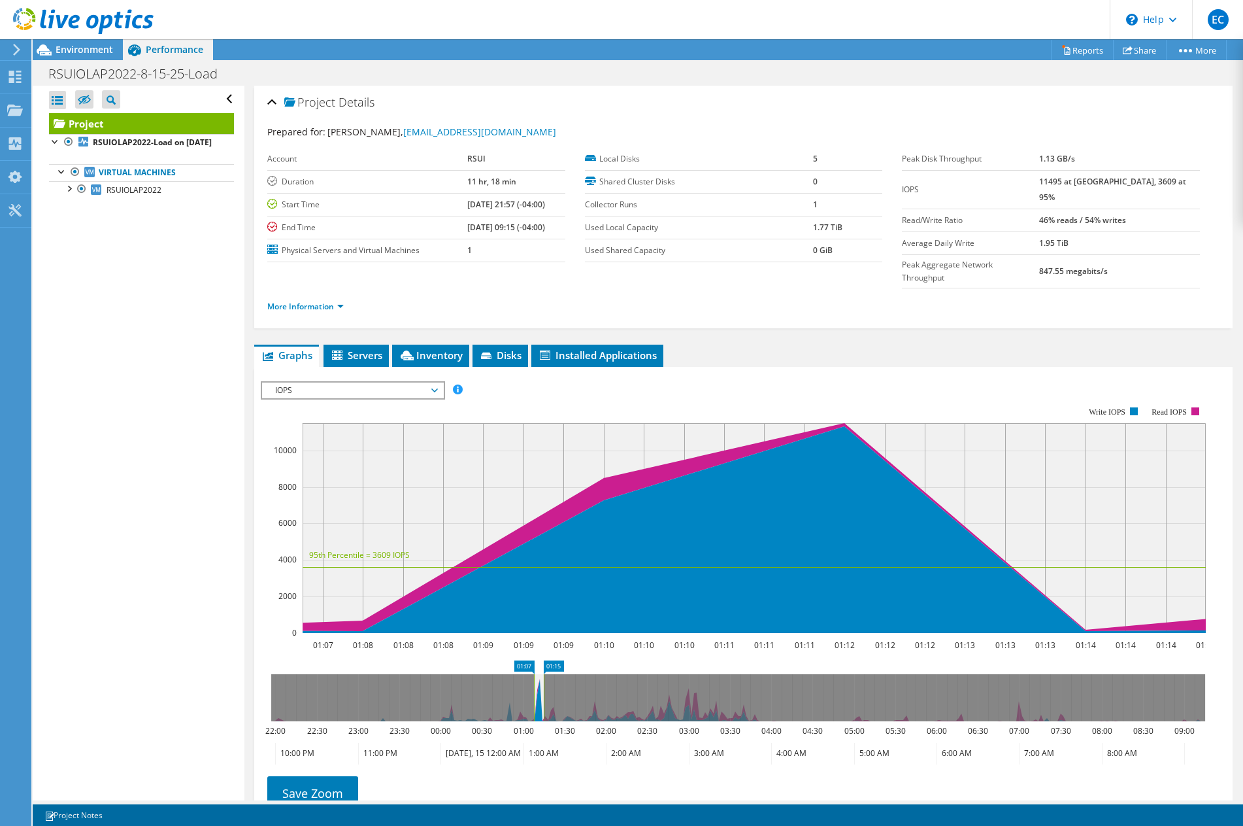
click at [201, 658] on div "Open All Close All Hide Excluded Nodes Project Tree Filter" at bounding box center [138, 443] width 211 height 714
click at [1172, 112] on div "Project Details" at bounding box center [743, 103] width 952 height 28
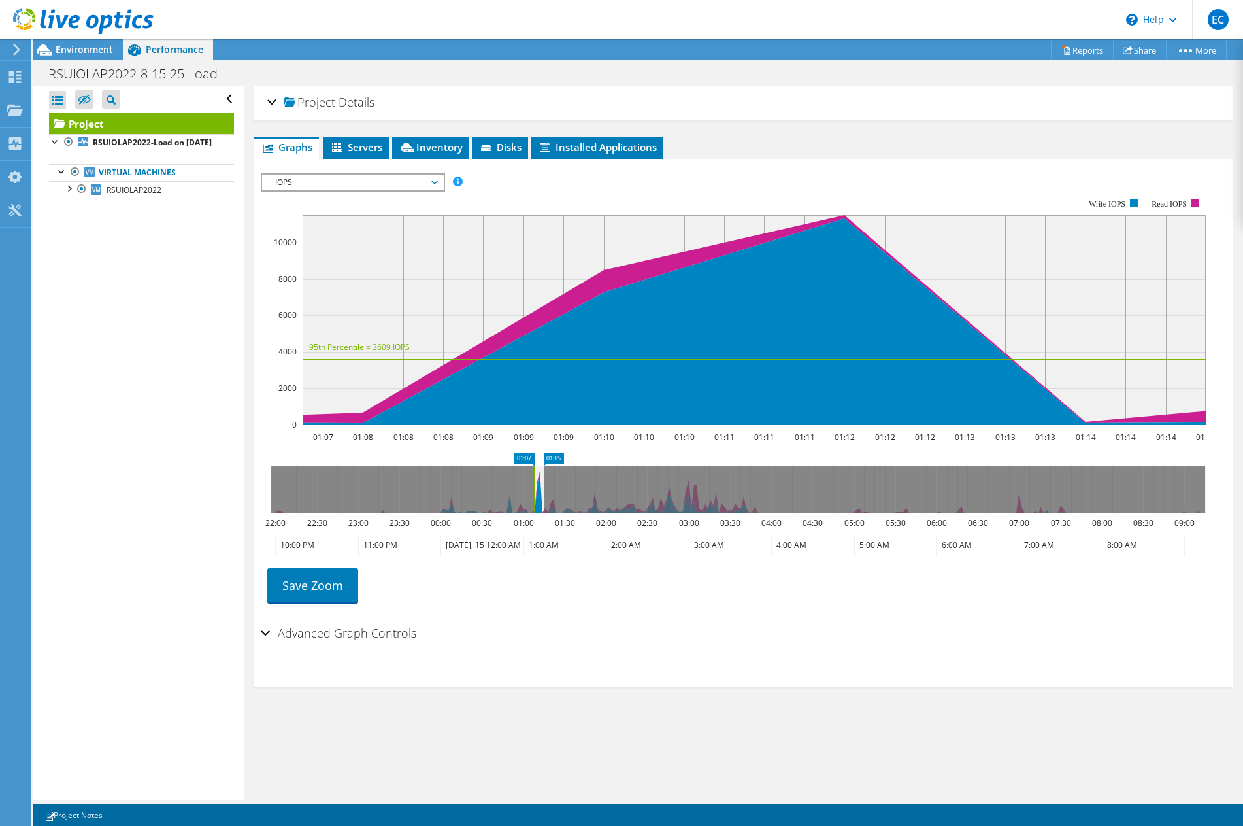
click at [304, 108] on span "Project" at bounding box center [309, 102] width 51 height 13
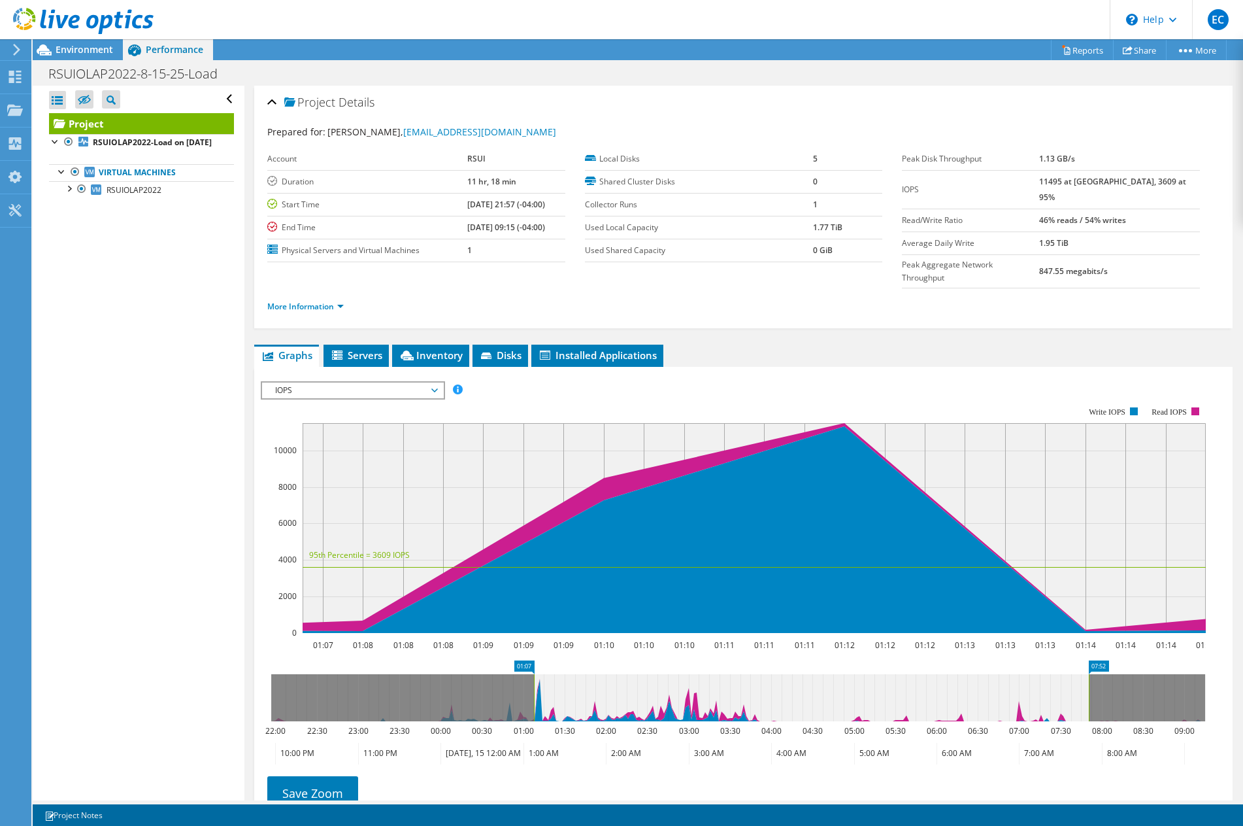
drag, startPoint x: 552, startPoint y: 639, endPoint x: 1090, endPoint y: 608, distance: 539.5
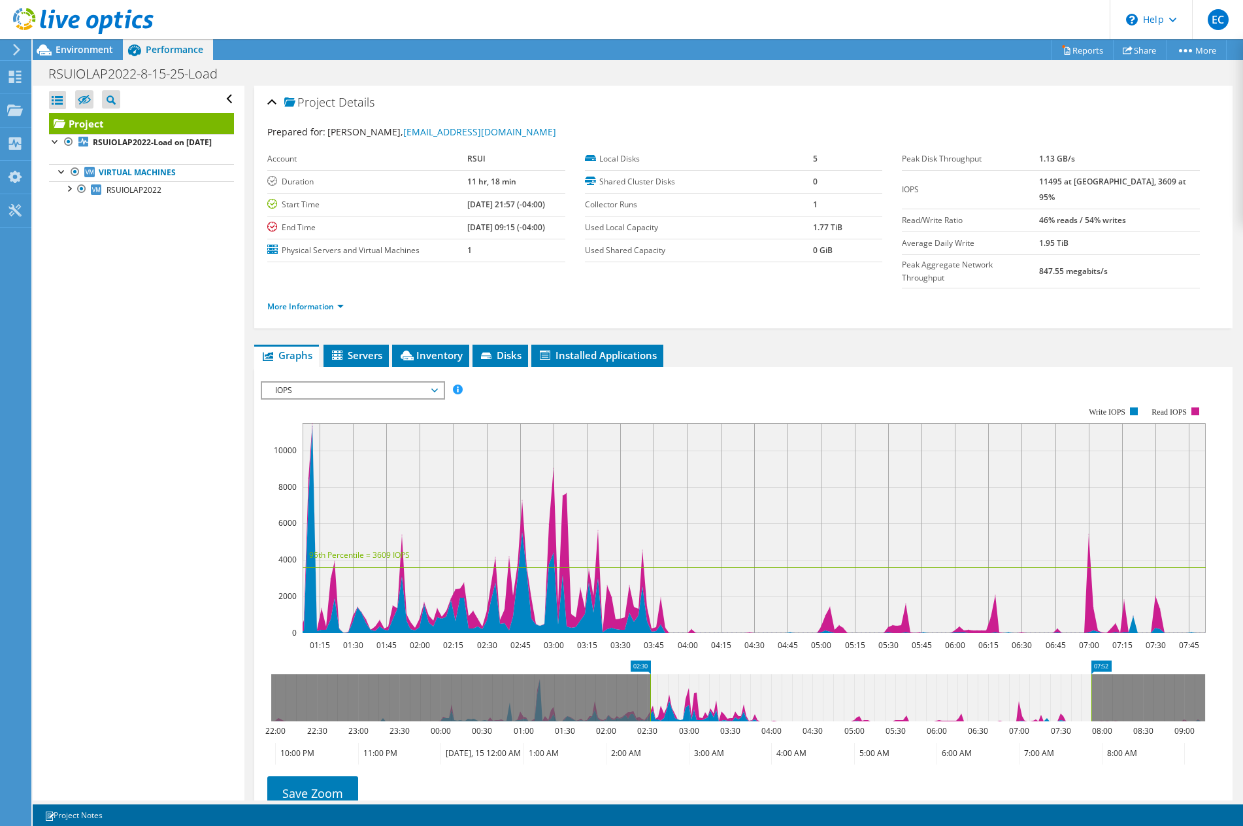
drag, startPoint x: 520, startPoint y: 637, endPoint x: 643, endPoint y: 644, distance: 123.7
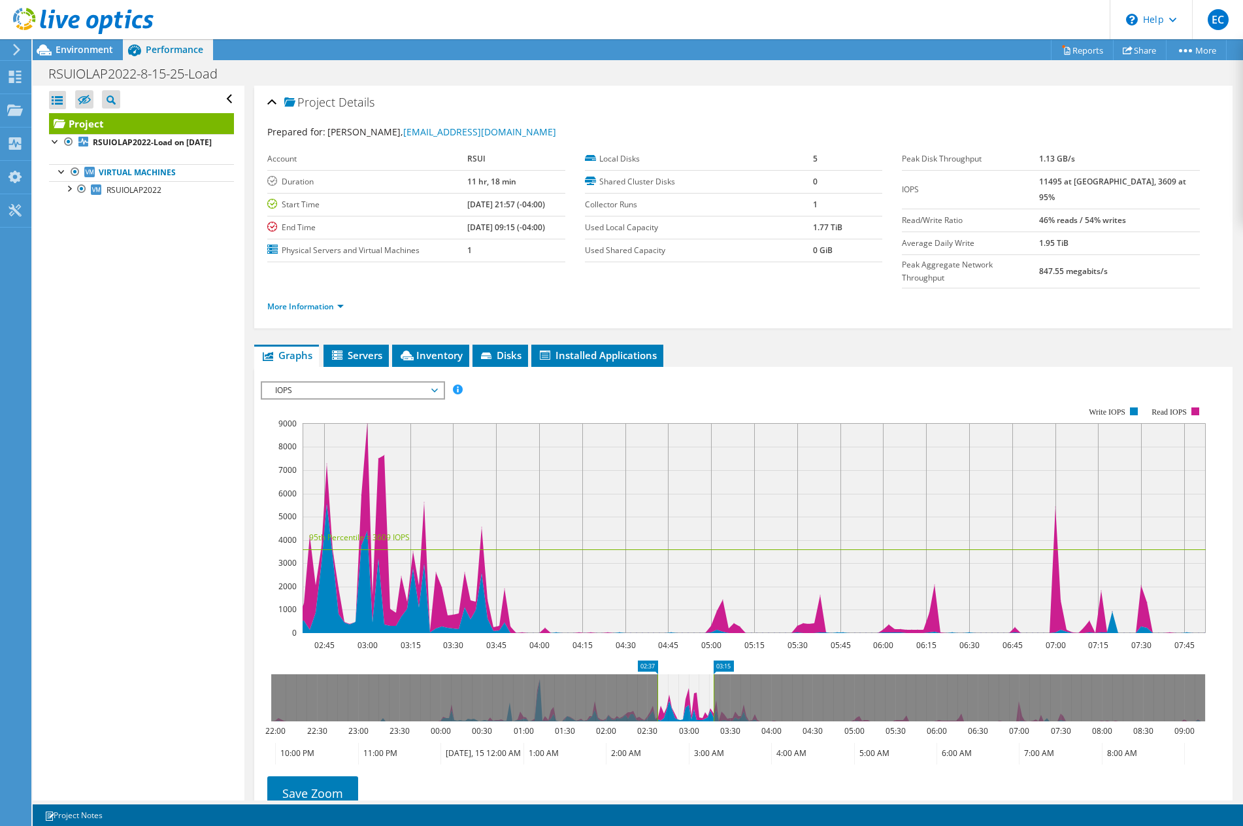
drag, startPoint x: 1105, startPoint y: 638, endPoint x: 725, endPoint y: 633, distance: 379.8
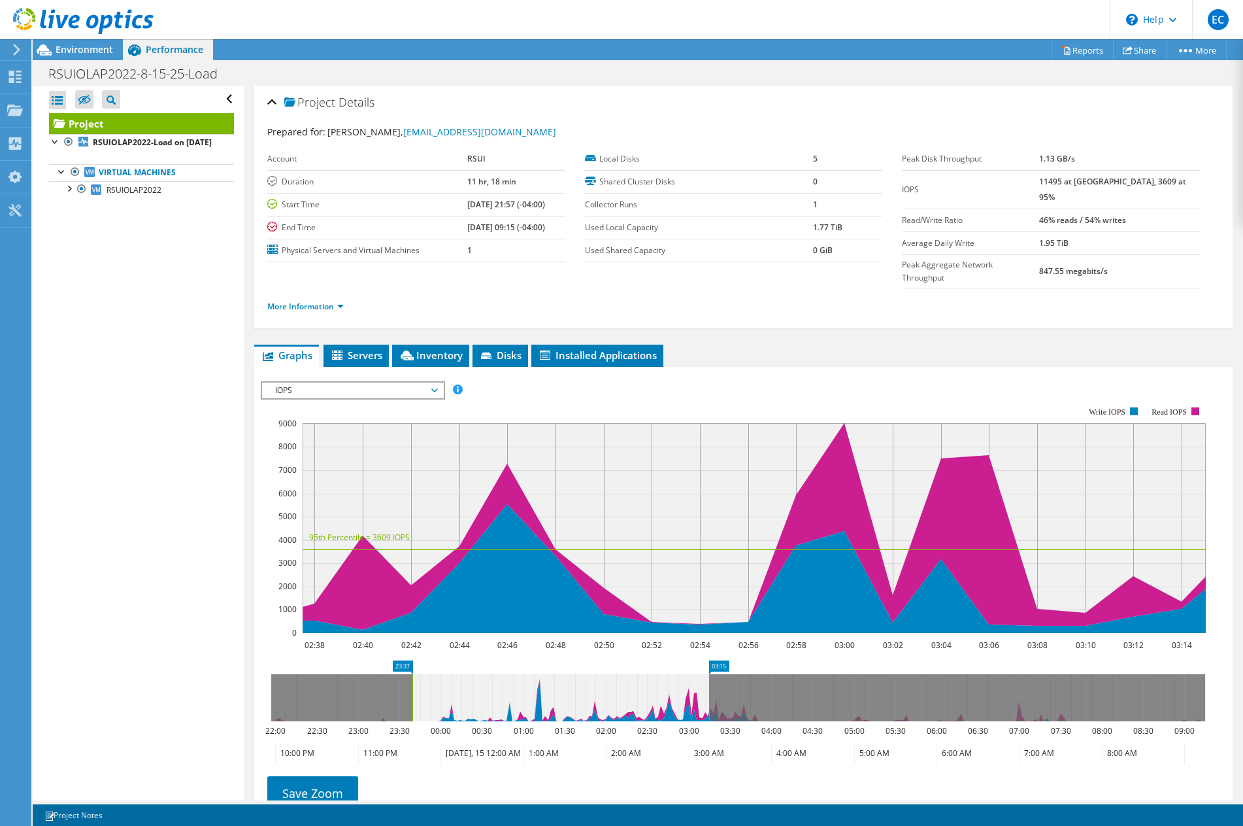
drag, startPoint x: 645, startPoint y: 641, endPoint x: 339, endPoint y: 690, distance: 310.5
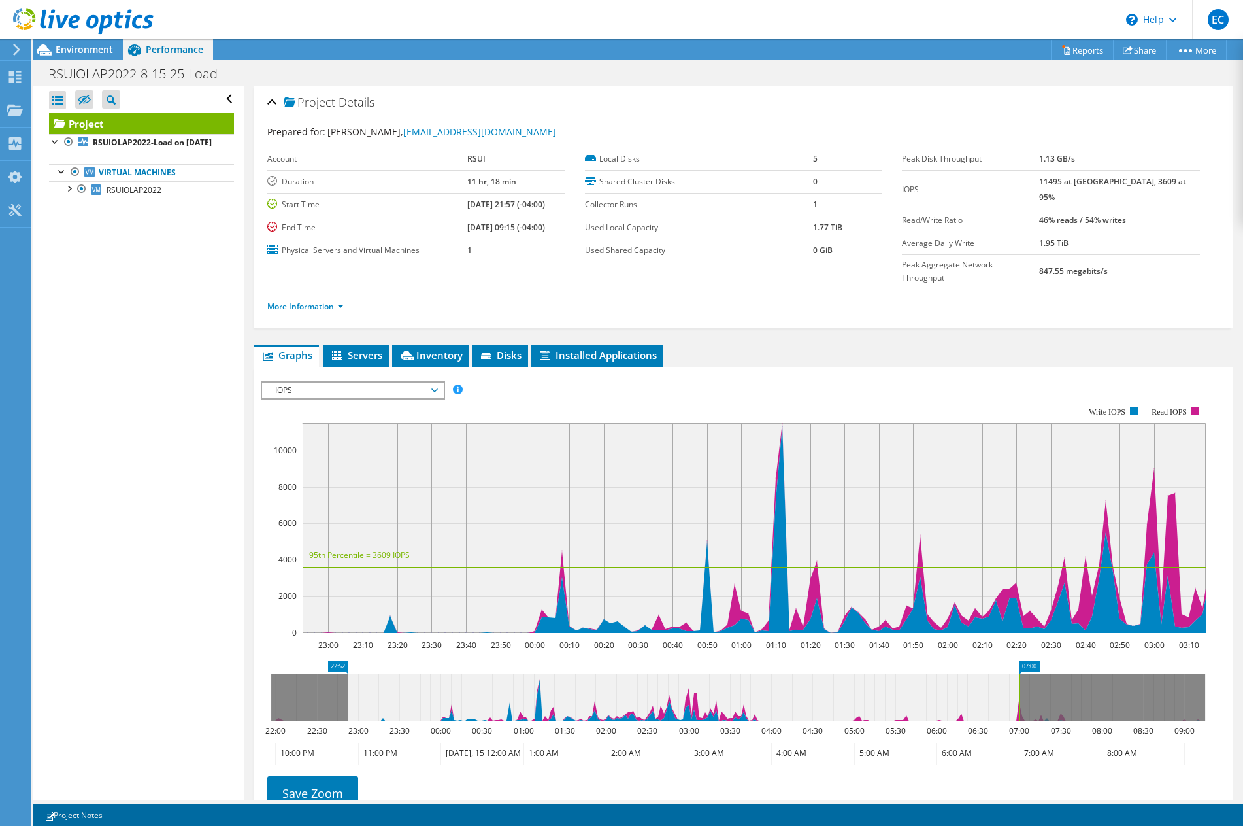
drag, startPoint x: 724, startPoint y: 638, endPoint x: 1095, endPoint y: 615, distance: 372.0
